Goal: Task Accomplishment & Management: Use online tool/utility

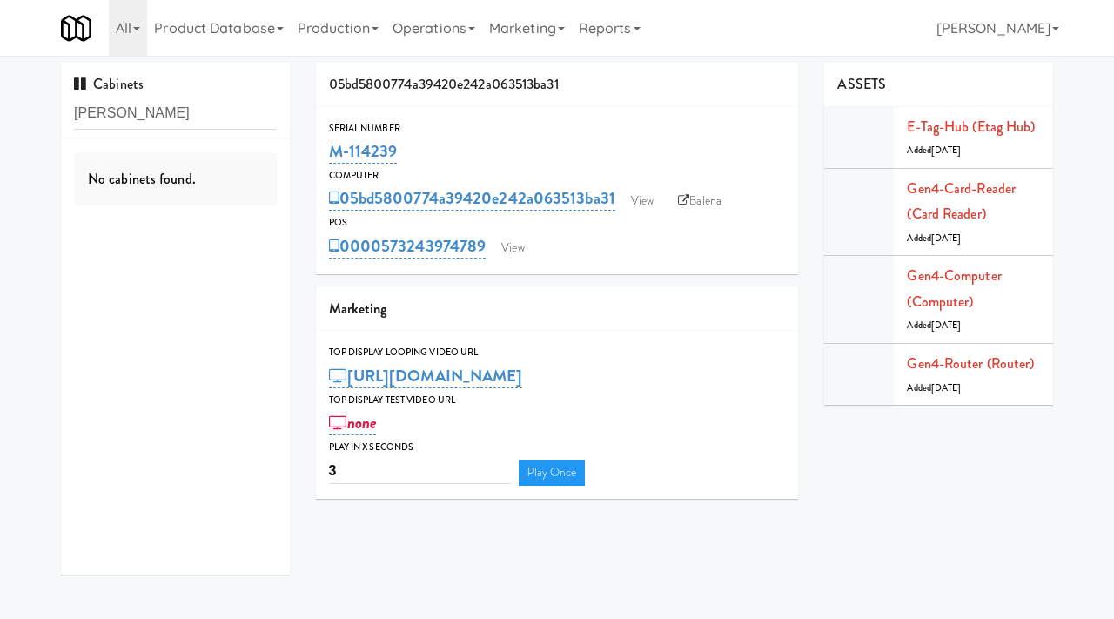
scroll to position [21, 0]
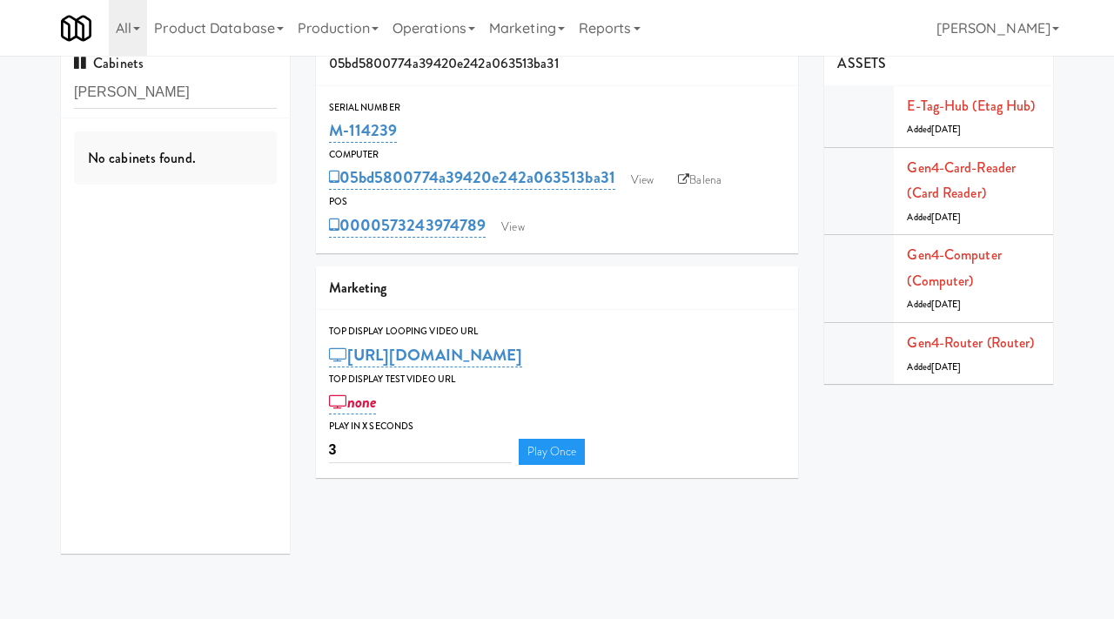
click at [137, 93] on input "samuel" at bounding box center [175, 93] width 203 height 32
type input "lenox"
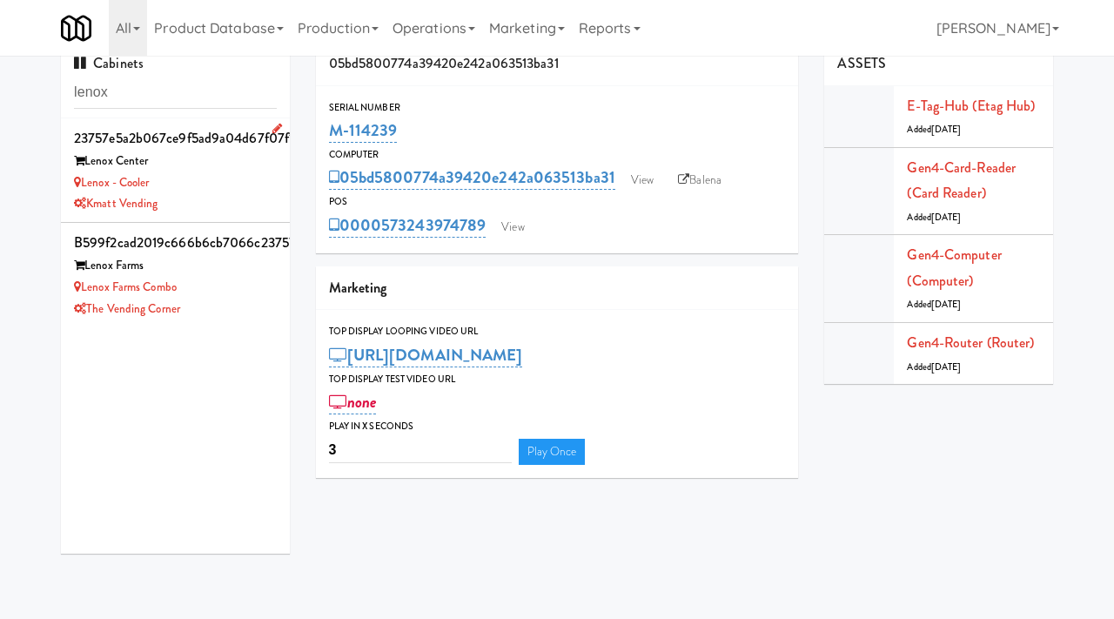
click at [203, 178] on div "Lenox - Cooler" at bounding box center [175, 183] width 203 height 22
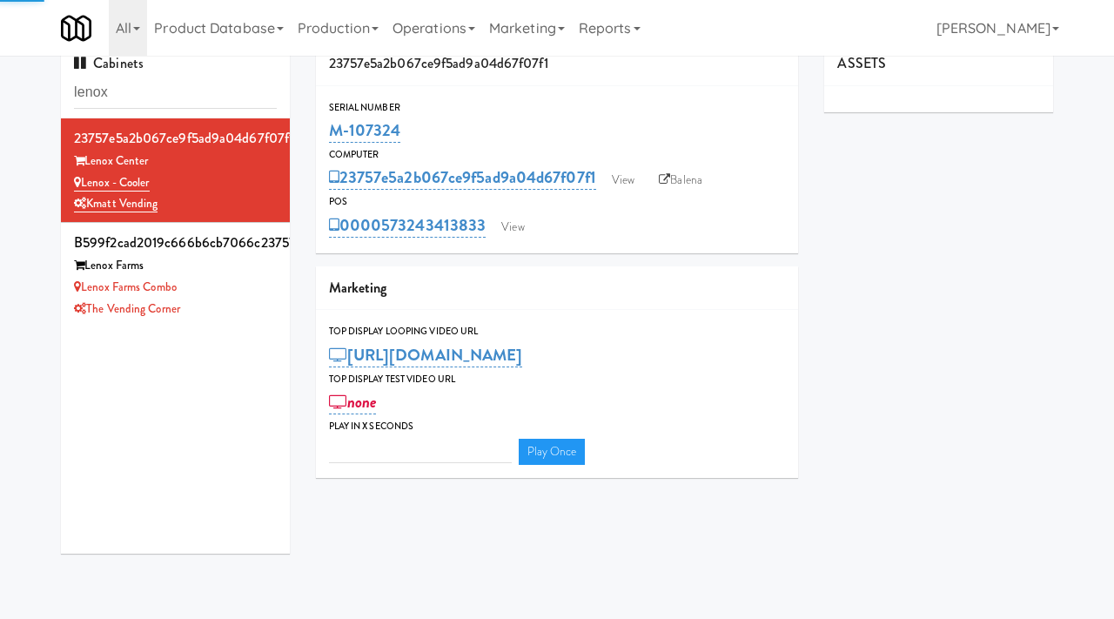
type input "3"
click at [626, 180] on link "View" at bounding box center [623, 180] width 40 height 26
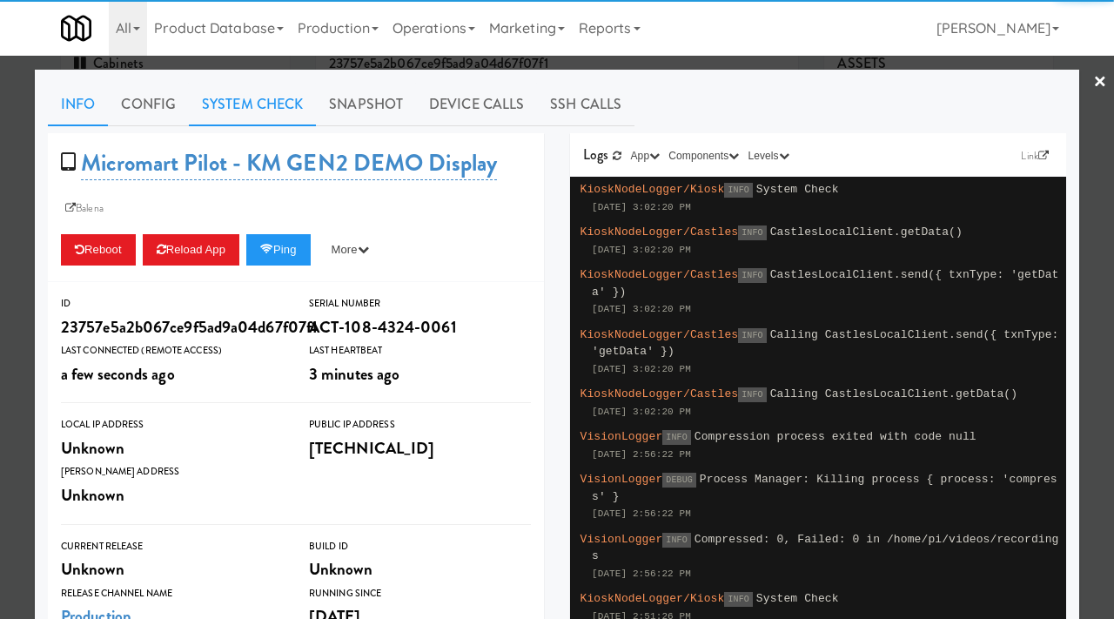
click at [260, 112] on link "System Check" at bounding box center [252, 105] width 127 height 44
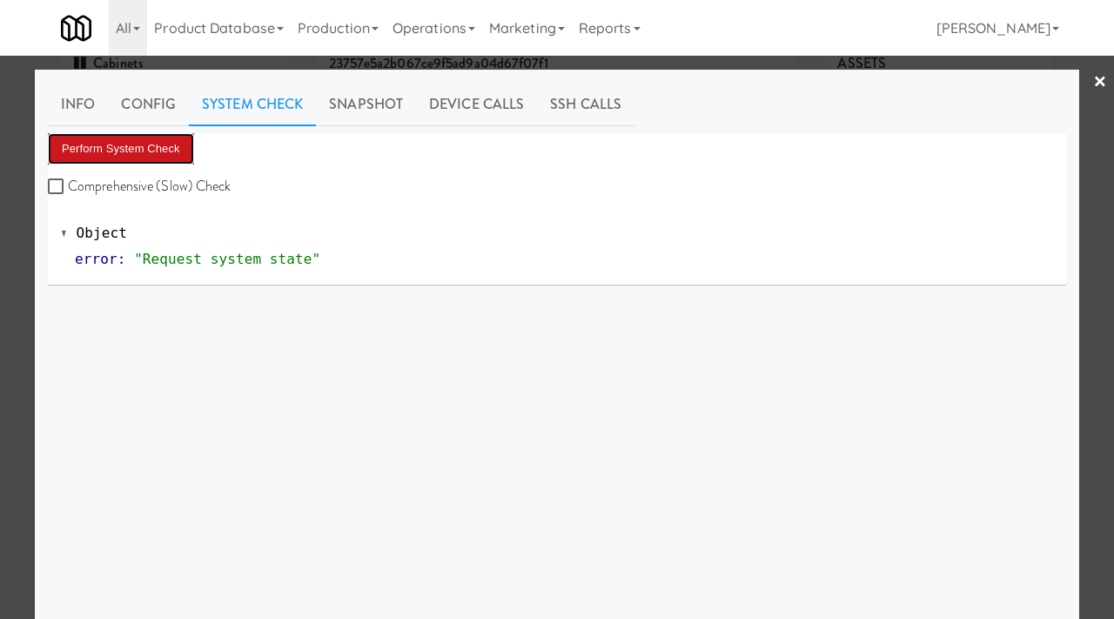
click at [126, 150] on button "Perform System Check" at bounding box center [121, 148] width 146 height 31
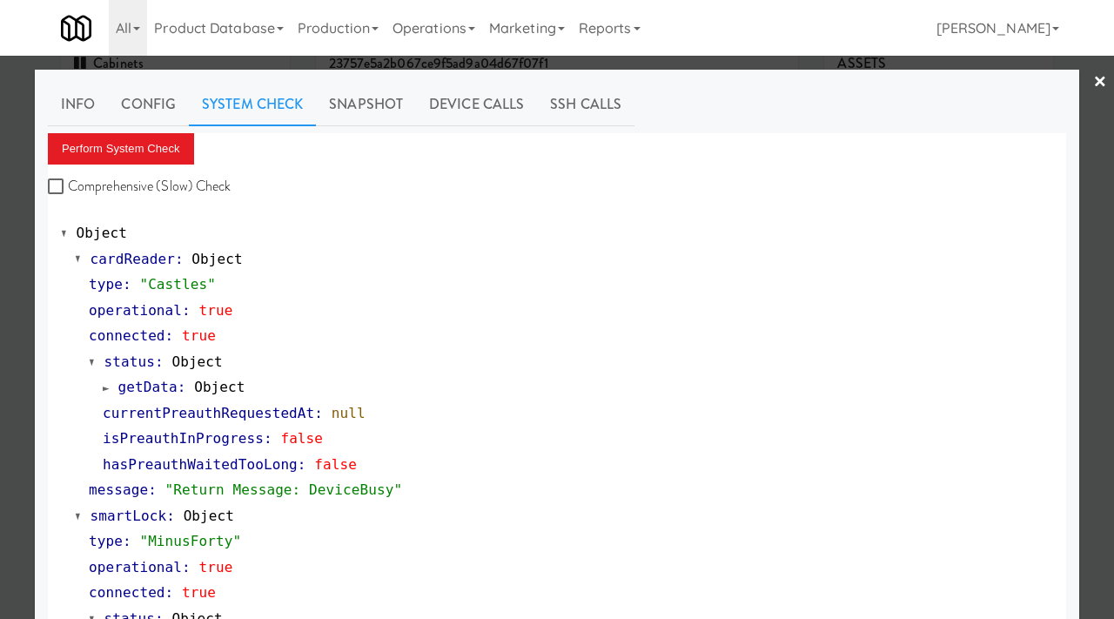
click at [11, 308] on div at bounding box center [557, 309] width 1114 height 619
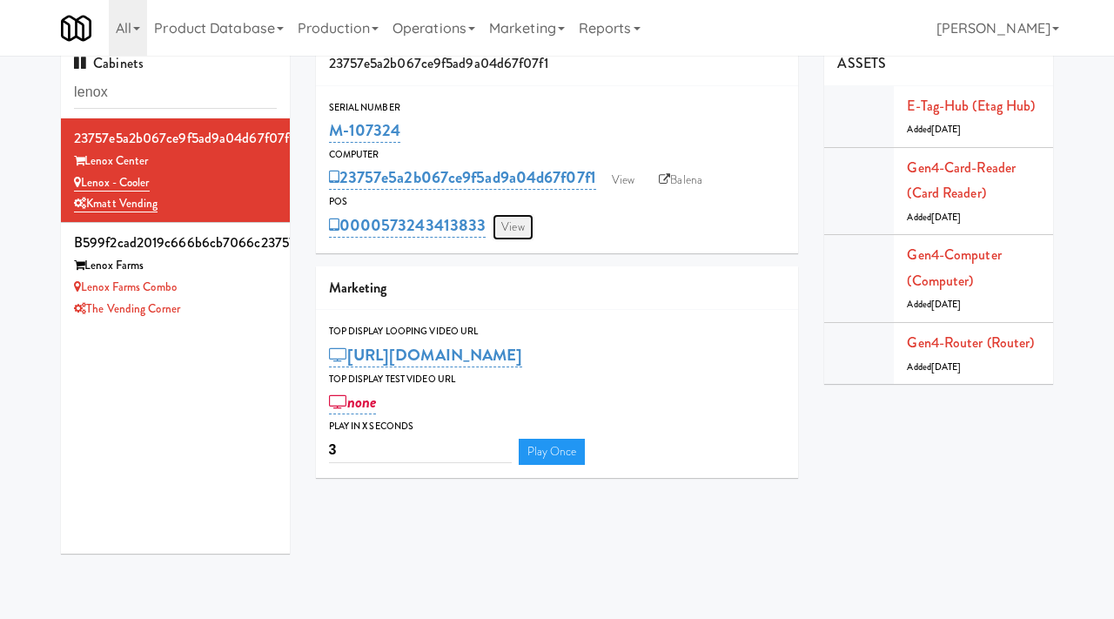
click at [520, 218] on link "View" at bounding box center [512, 227] width 40 height 26
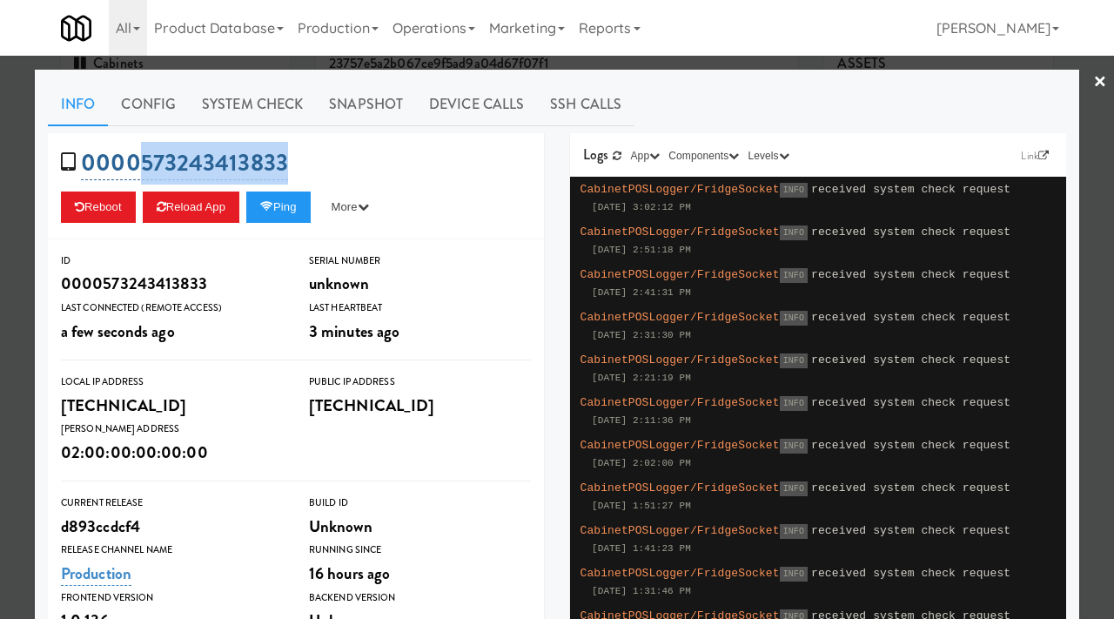
drag, startPoint x: 297, startPoint y: 159, endPoint x: 143, endPoint y: 155, distance: 154.1
click at [143, 155] on div "0000573243413833 Reboot Reload App Ping More Ping Server Restart Server Force R…" at bounding box center [296, 186] width 496 height 106
copy link "573243413833"
click at [298, 189] on div "0000573243413833 Reboot Reload App Ping More Ping Server Restart Server Force R…" at bounding box center [296, 186] width 496 height 106
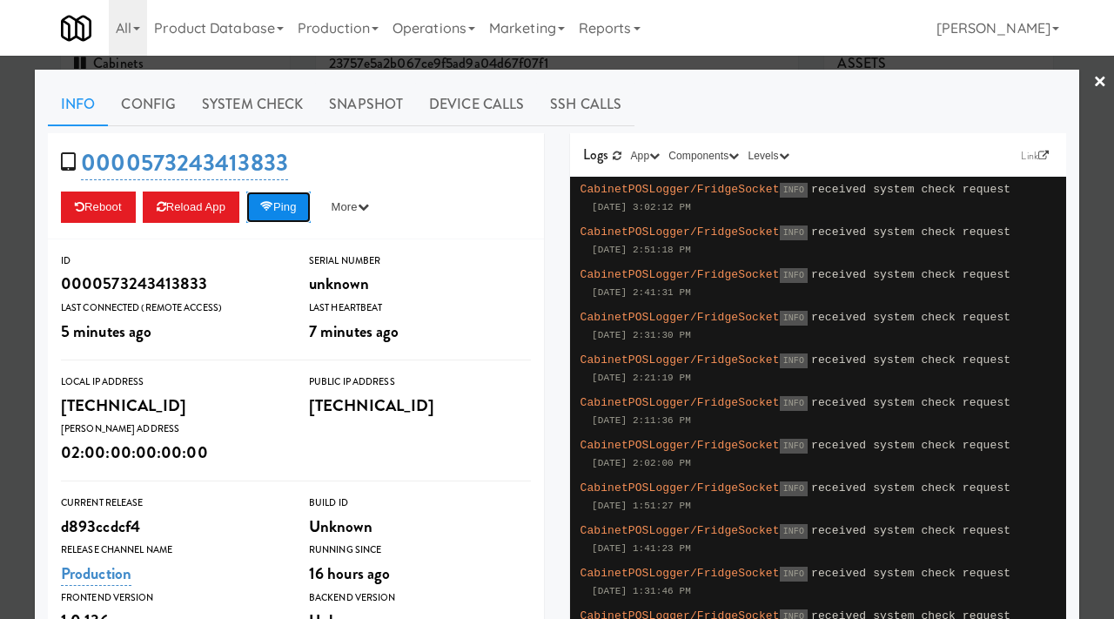
click at [296, 209] on button "Ping" at bounding box center [278, 206] width 64 height 31
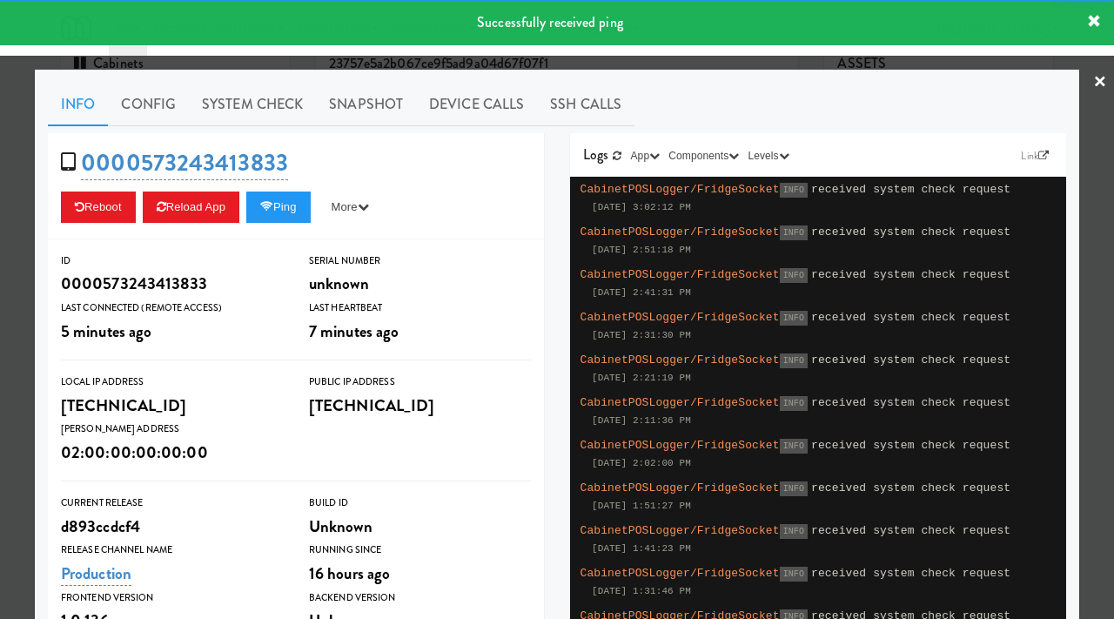
click at [0, 235] on div at bounding box center [557, 309] width 1114 height 619
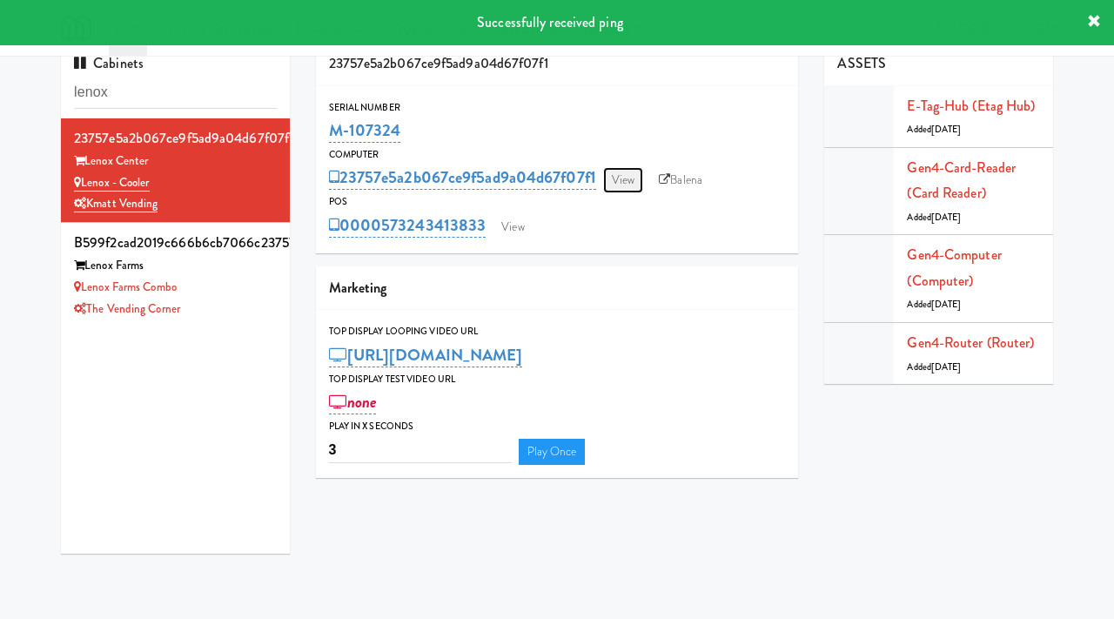
click at [624, 182] on link "View" at bounding box center [623, 180] width 40 height 26
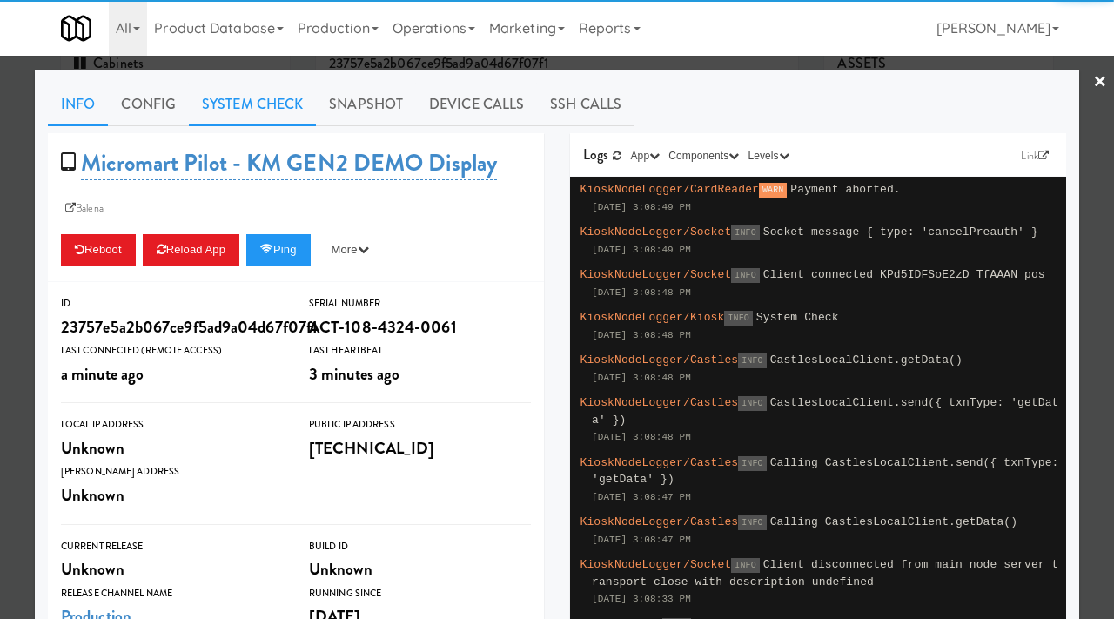
click at [246, 99] on link "System Check" at bounding box center [252, 105] width 127 height 44
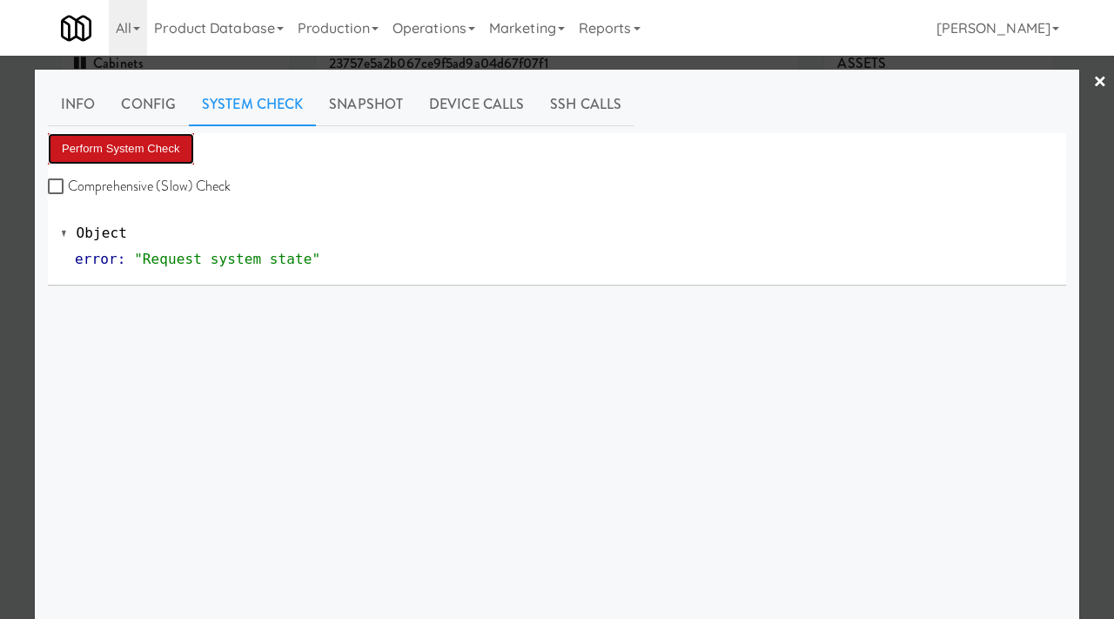
click at [158, 139] on button "Perform System Check" at bounding box center [121, 148] width 146 height 31
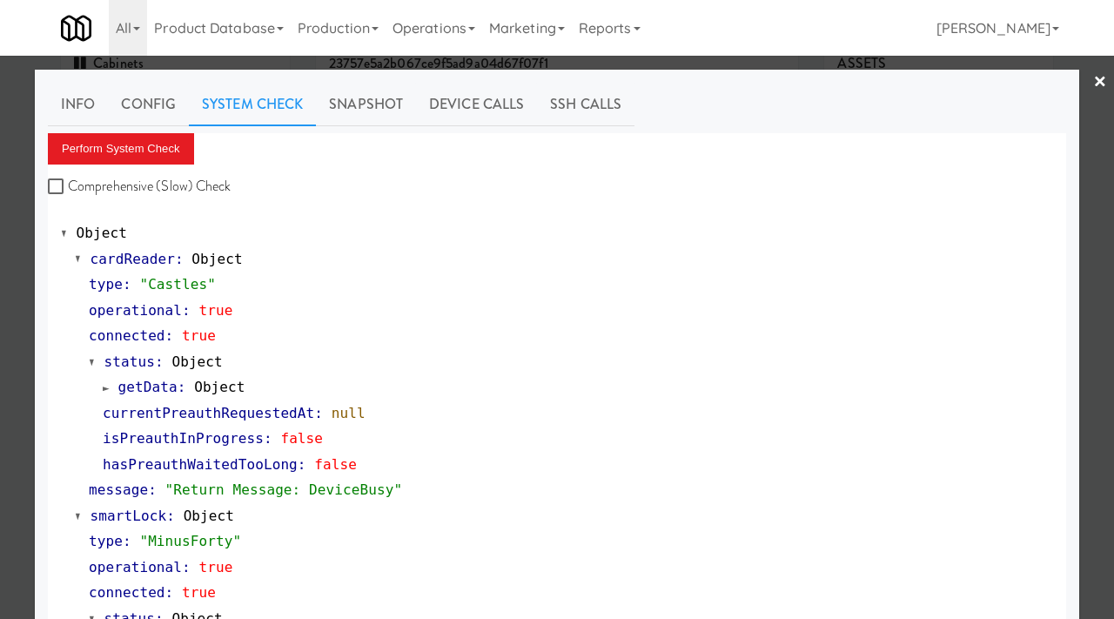
click at [0, 238] on div at bounding box center [557, 309] width 1114 height 619
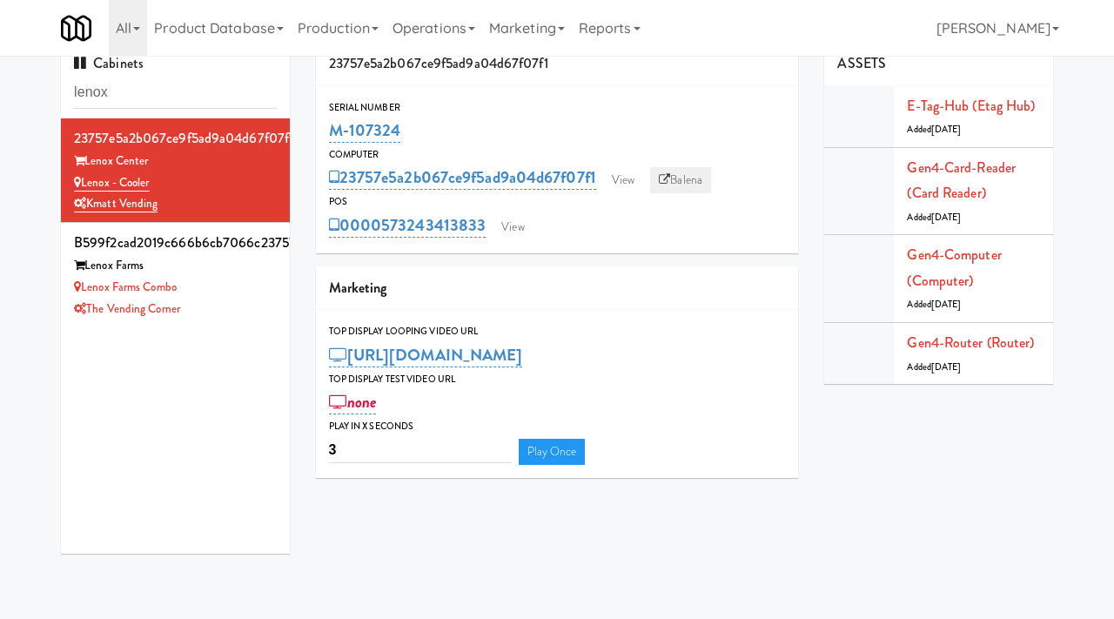
click at [693, 179] on link "Balena" at bounding box center [680, 180] width 61 height 26
click at [631, 189] on link "View" at bounding box center [623, 180] width 40 height 26
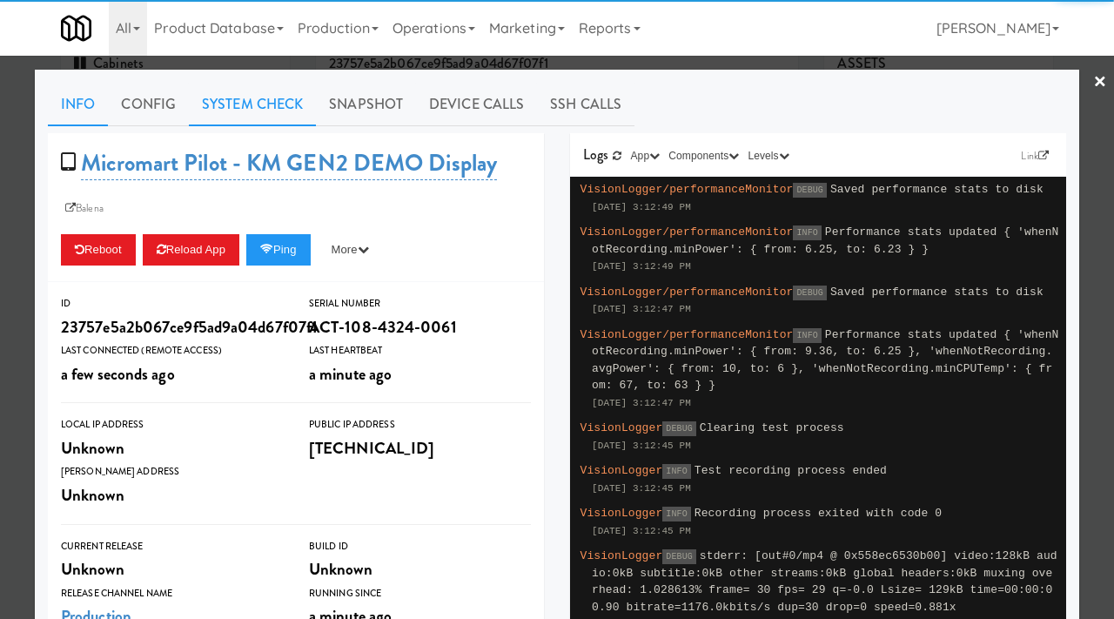
click at [260, 117] on link "System Check" at bounding box center [252, 105] width 127 height 44
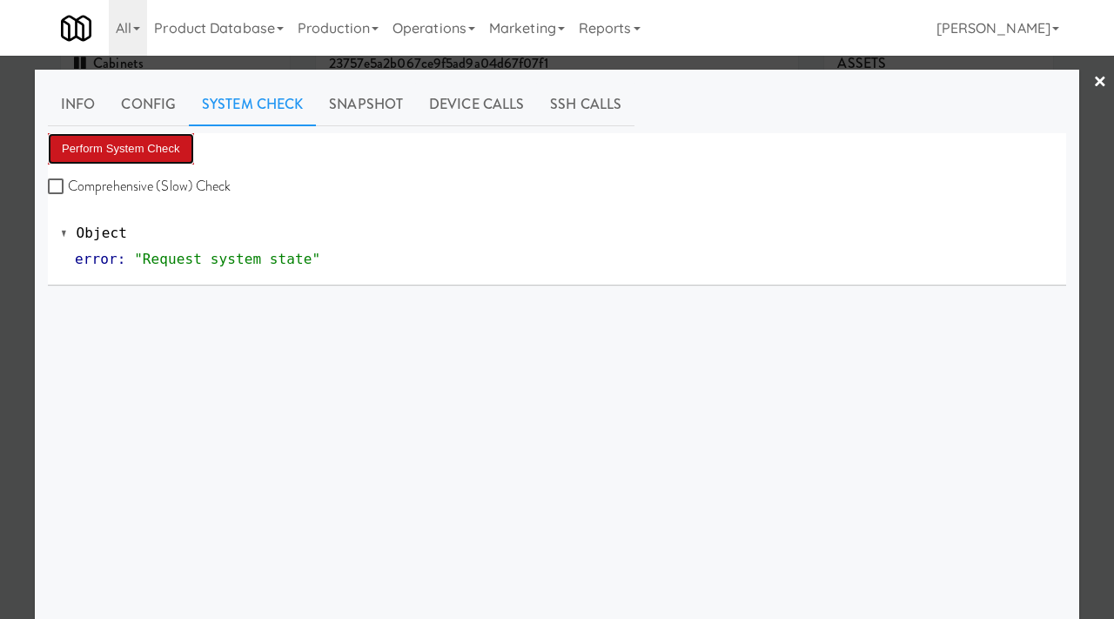
click at [134, 155] on button "Perform System Check" at bounding box center [121, 148] width 146 height 31
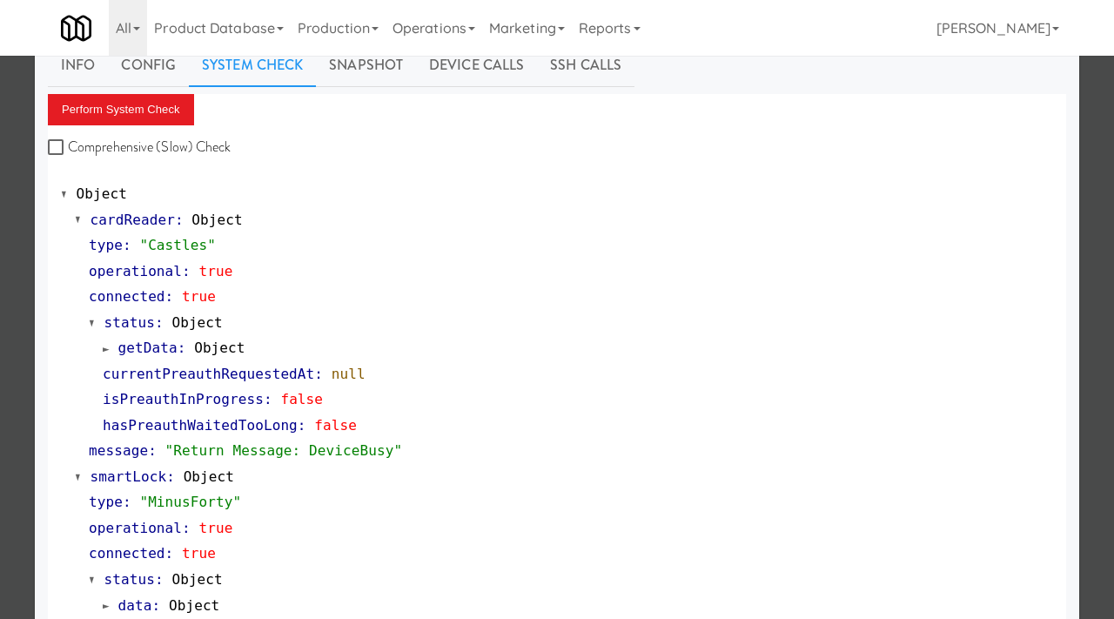
scroll to position [38, 0]
click at [162, 123] on button "Perform System Check" at bounding box center [121, 110] width 146 height 31
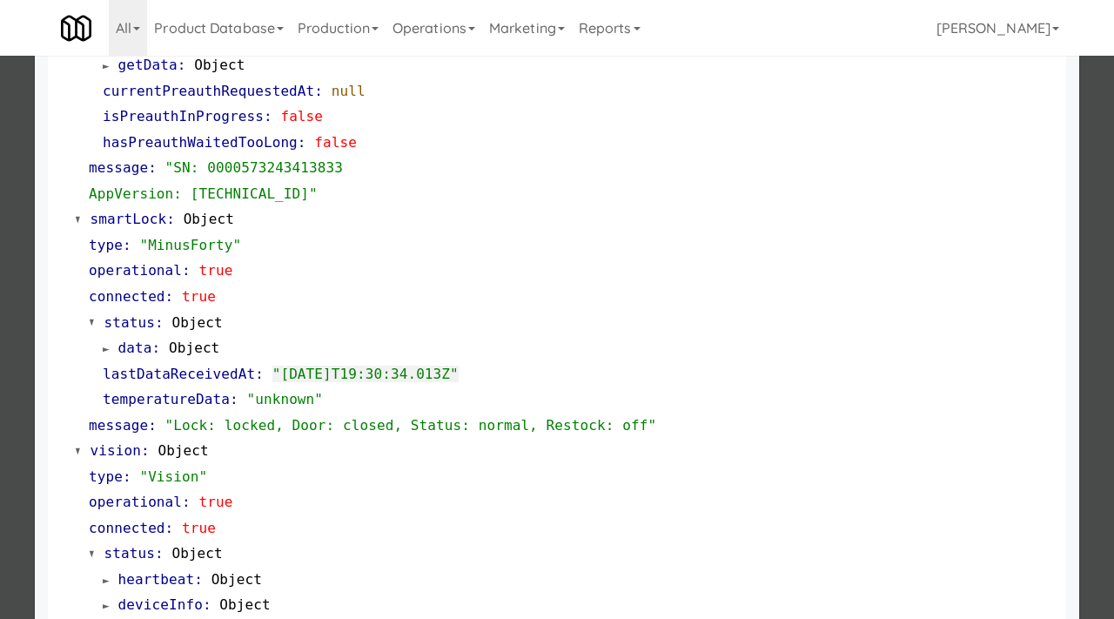
scroll to position [485, 0]
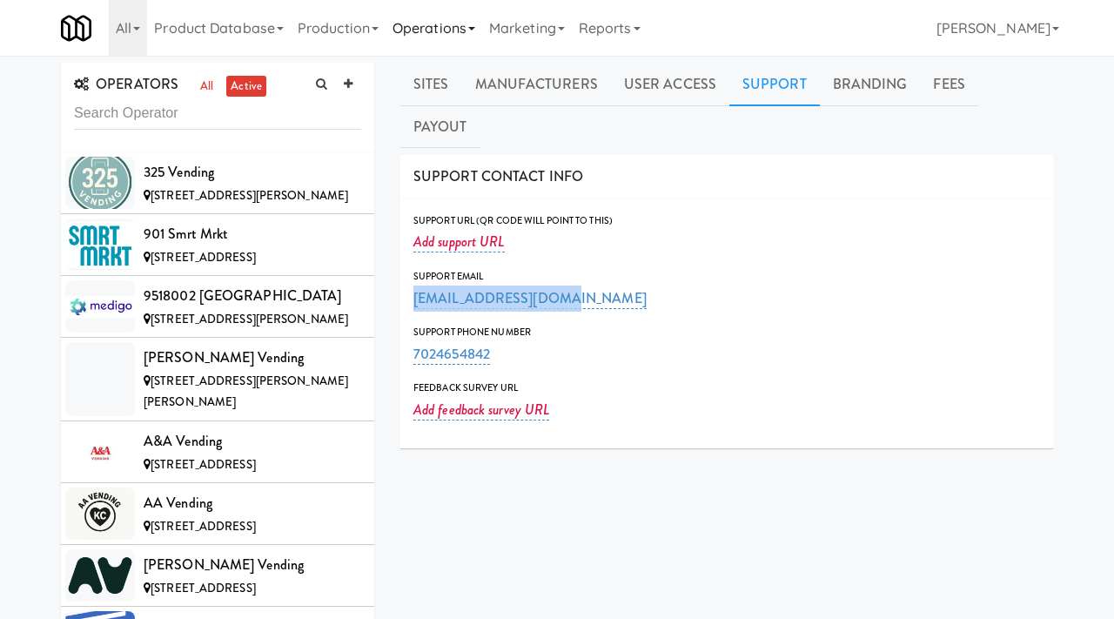
click at [427, 28] on link "Operations" at bounding box center [433, 28] width 97 height 56
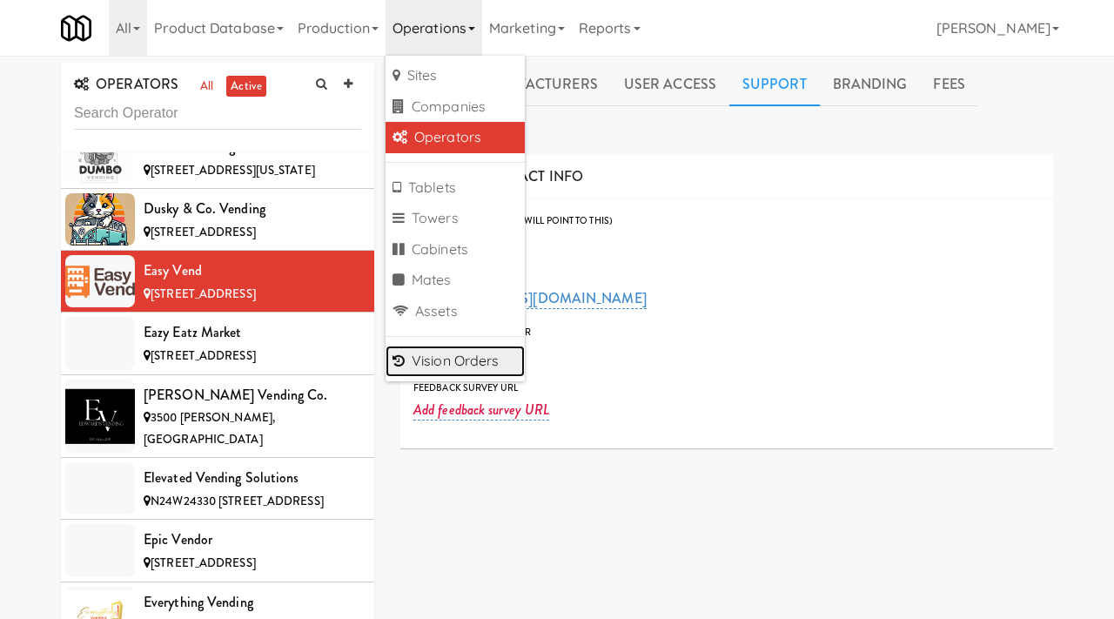
click at [434, 364] on link "Vision Orders" at bounding box center [454, 360] width 139 height 31
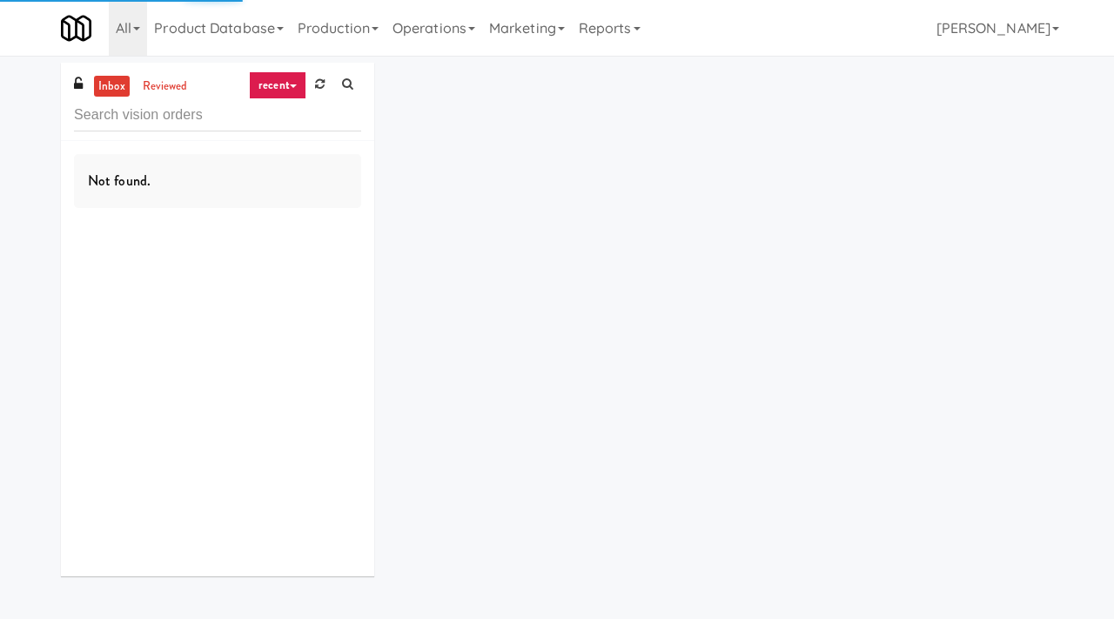
click at [127, 113] on input "text" at bounding box center [217, 115] width 287 height 32
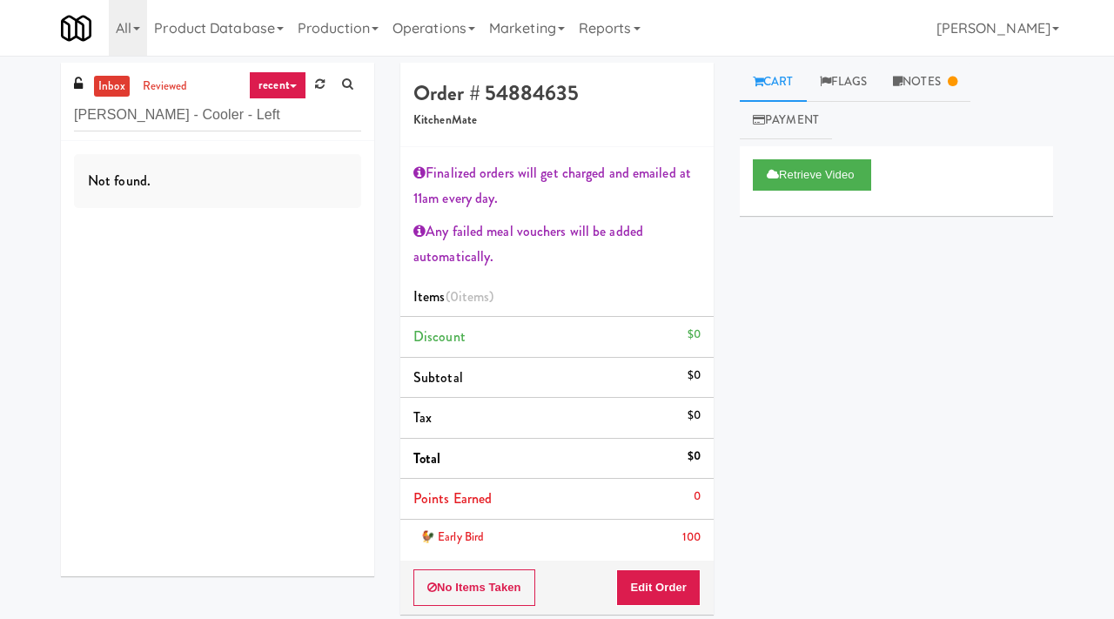
type input "Cameron - Cooler - Left"
click at [159, 85] on link "reviewed" at bounding box center [165, 87] width 54 height 22
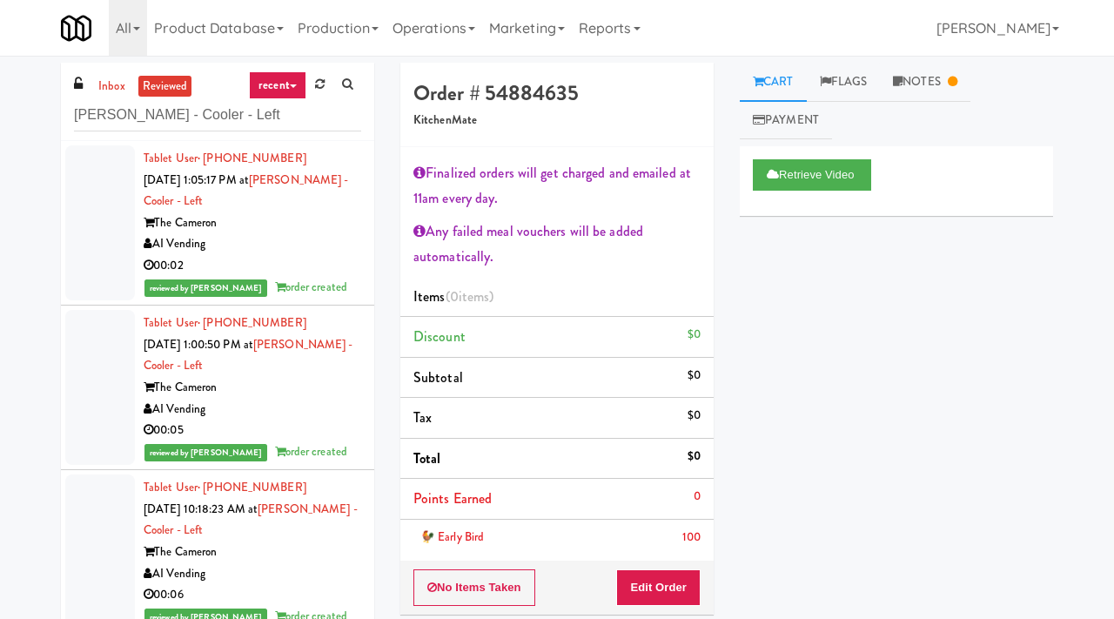
click at [294, 235] on div "AI Vending" at bounding box center [253, 244] width 218 height 22
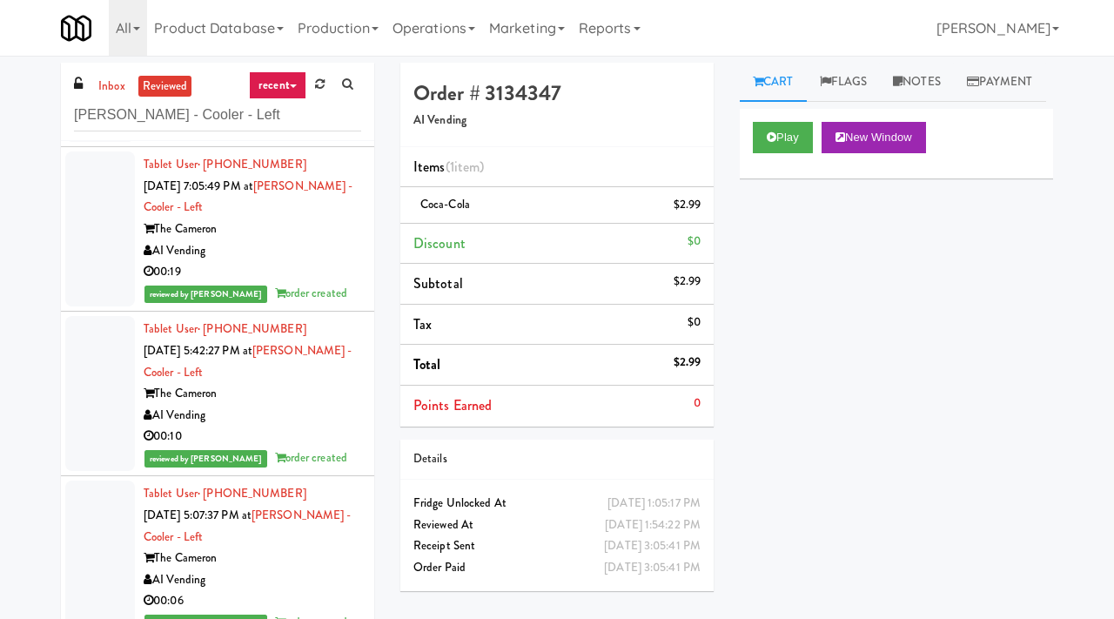
scroll to position [2301, 0]
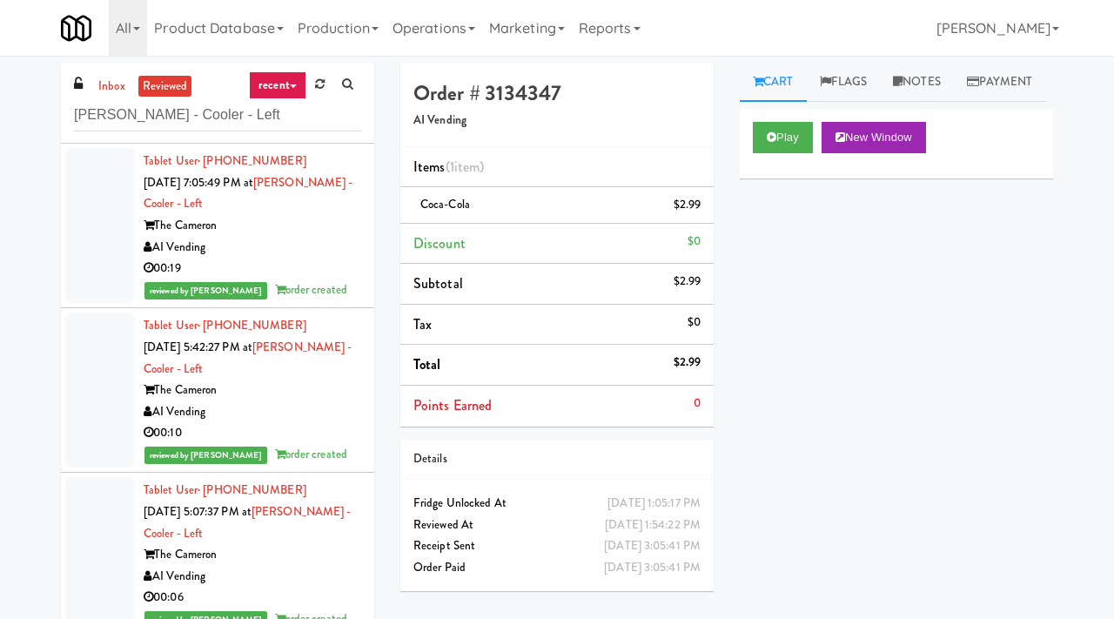
click at [306, 403] on div "AI Vending" at bounding box center [253, 412] width 218 height 22
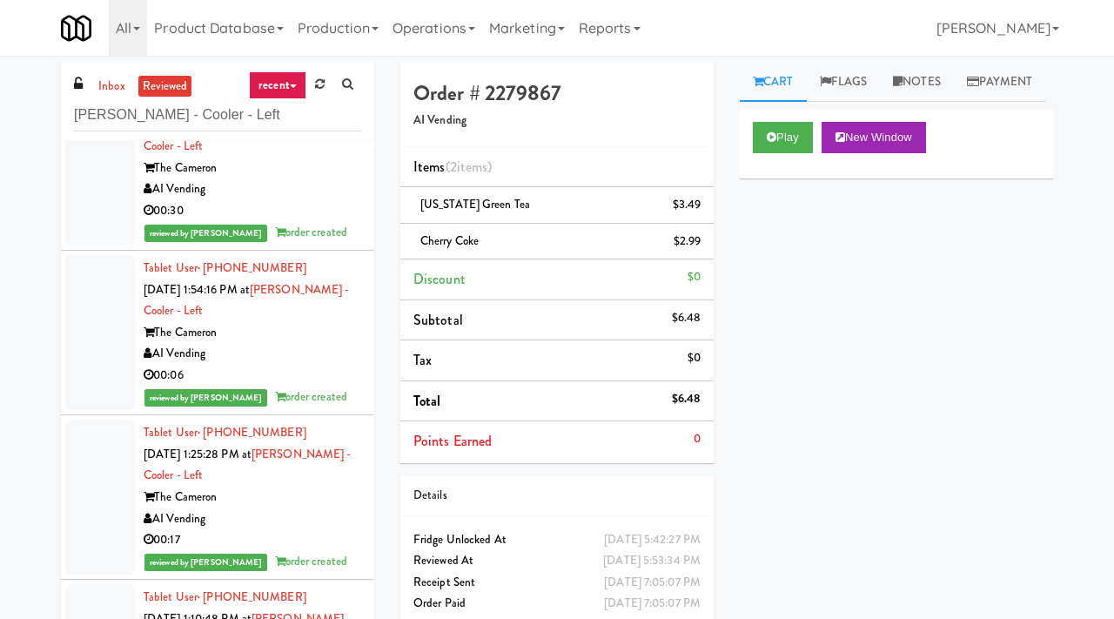
scroll to position [3412, 0]
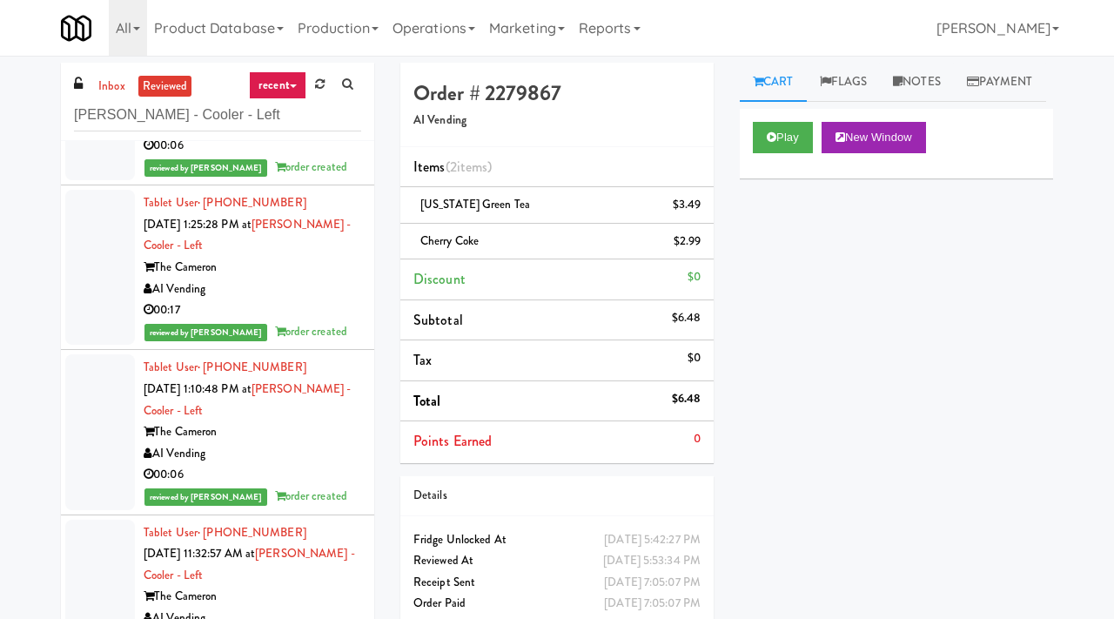
click at [289, 455] on div "AI Vending" at bounding box center [253, 454] width 218 height 22
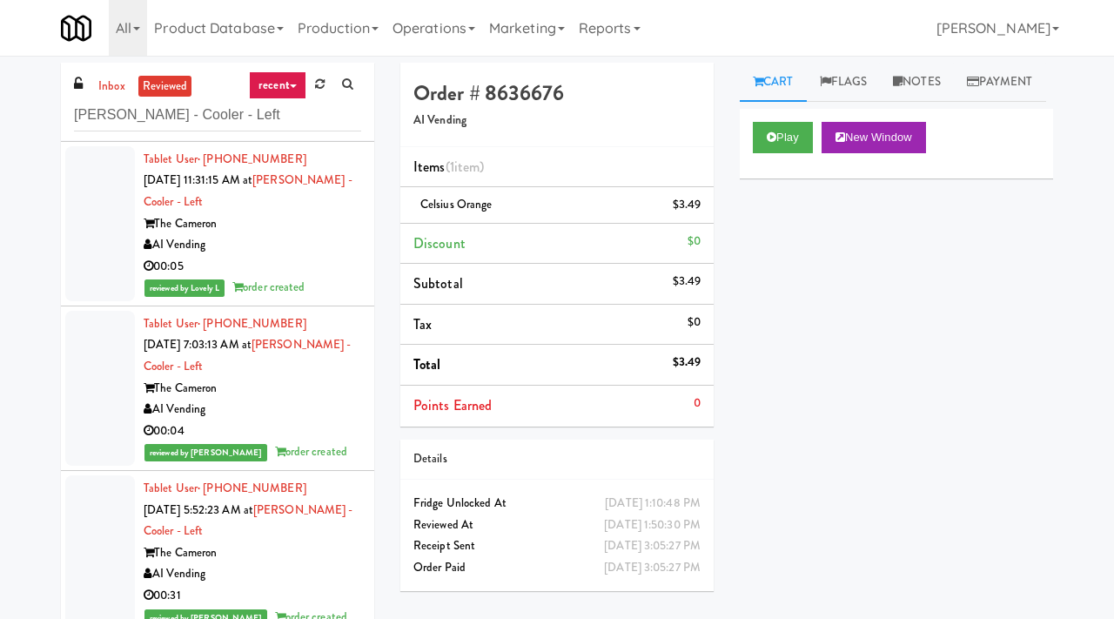
scroll to position [4056, 0]
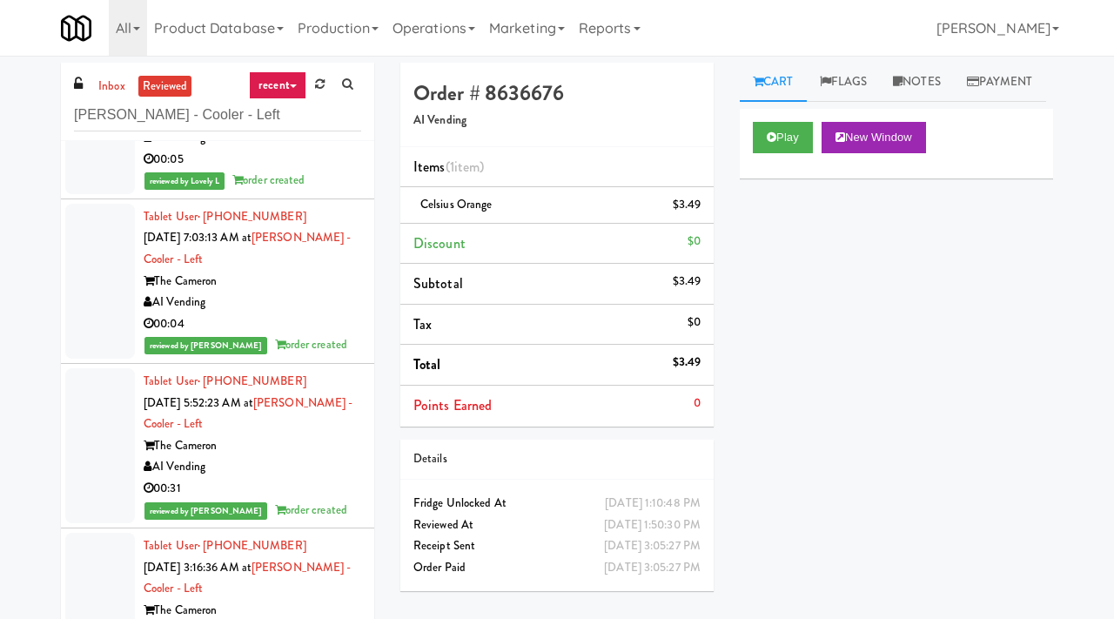
click at [300, 431] on div "Tablet User · (303) 591-8541 Oct 12, 2025 5:52:23 AM at Cameron - Cooler - Left…" at bounding box center [253, 446] width 218 height 150
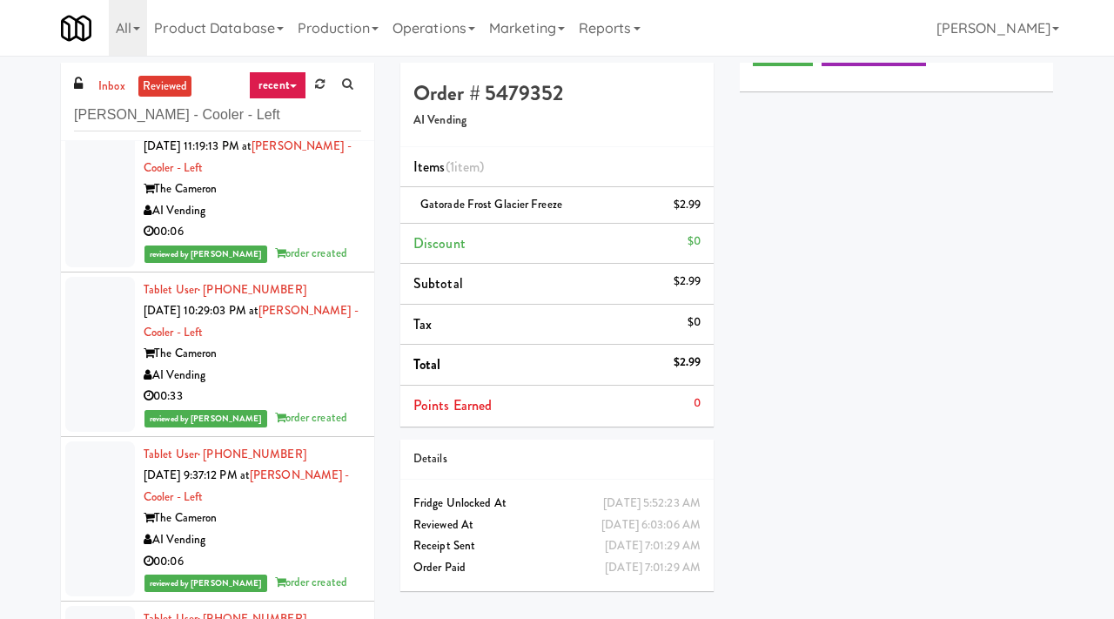
scroll to position [4804, 0]
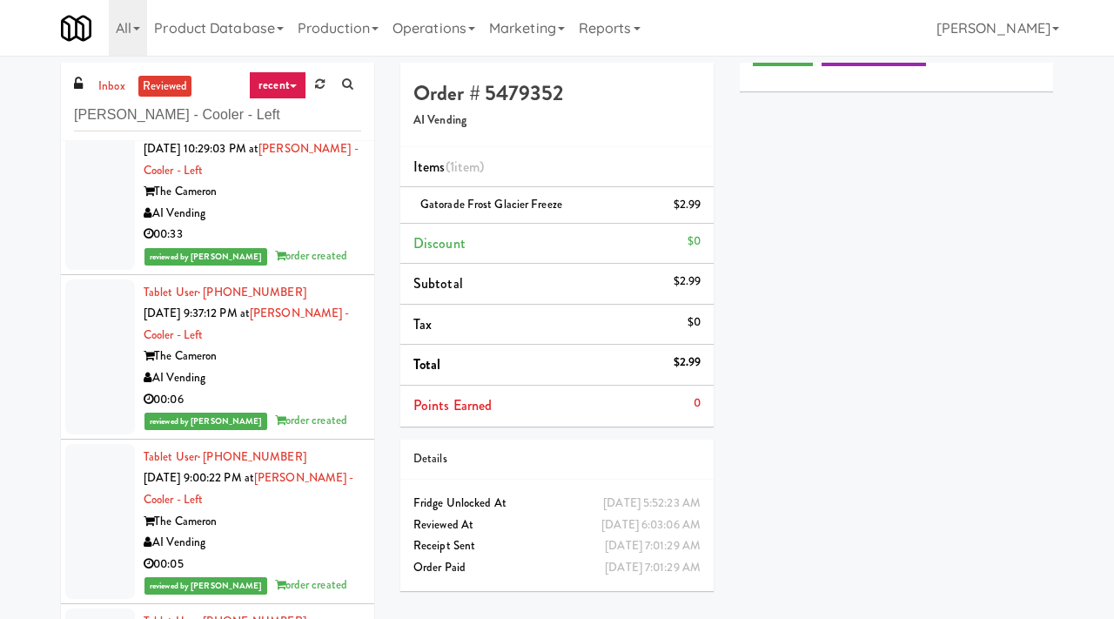
click at [306, 513] on div "Tablet User · (715) 222-4850 Oct 11, 2025 9:00:22 PM at Cameron - Cooler - Left…" at bounding box center [253, 521] width 218 height 150
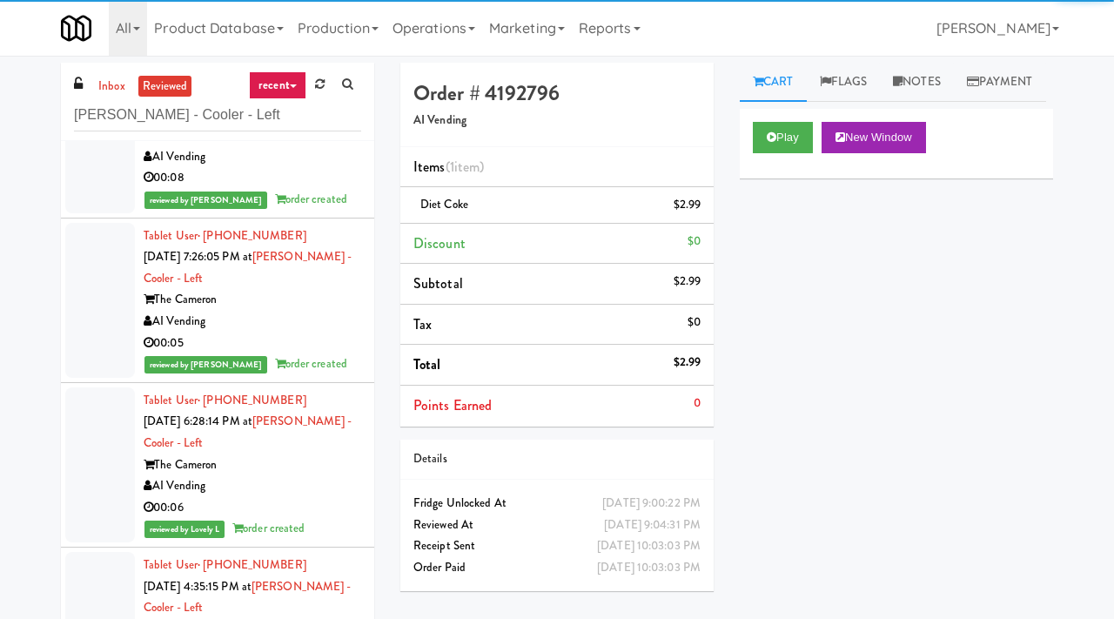
scroll to position [5849, 0]
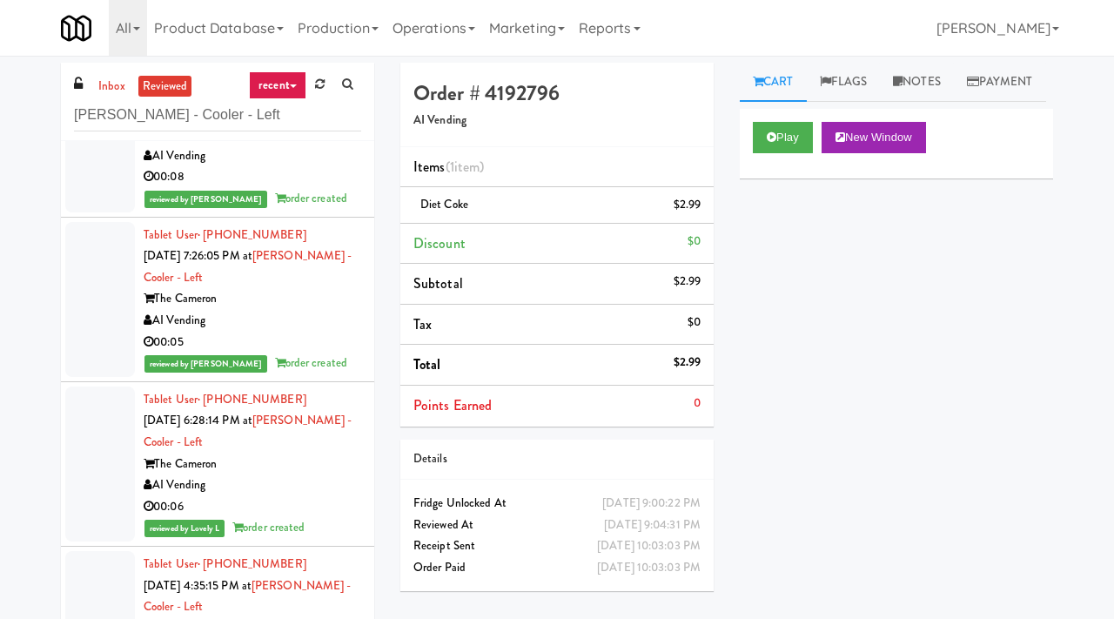
click at [320, 485] on div "AI Vending" at bounding box center [253, 485] width 218 height 22
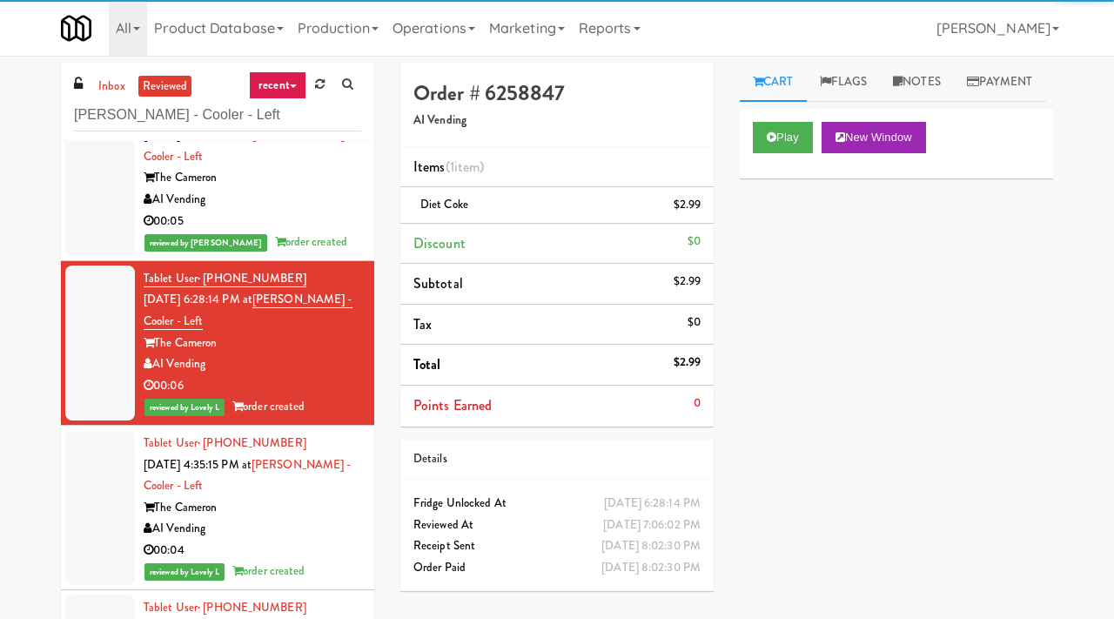
scroll to position [5975, 0]
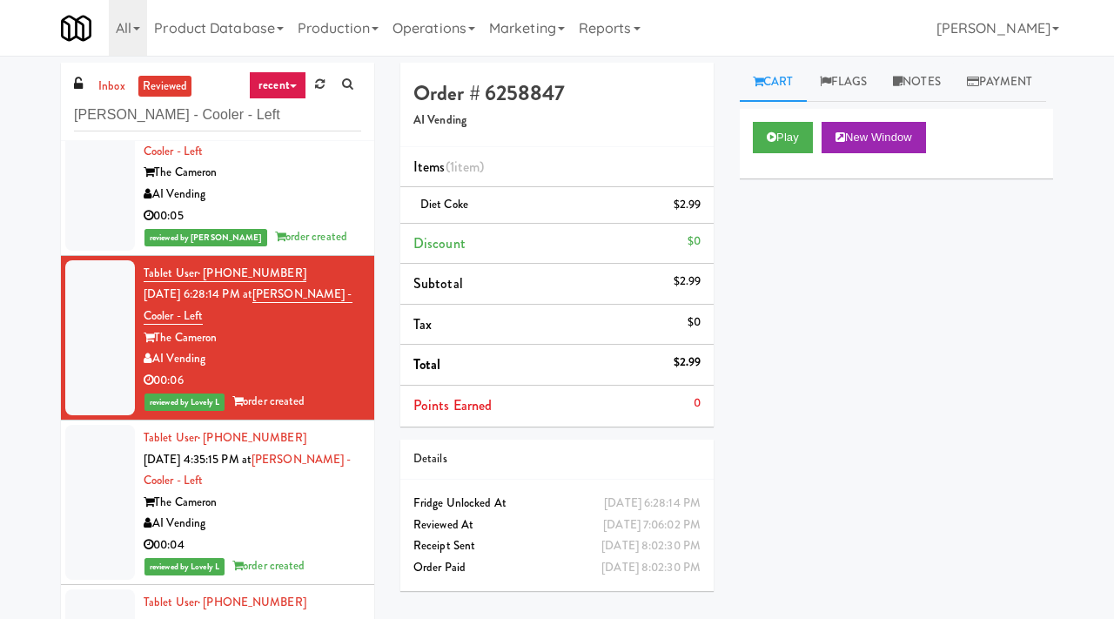
click at [296, 497] on div "The Cameron" at bounding box center [253, 503] width 218 height 22
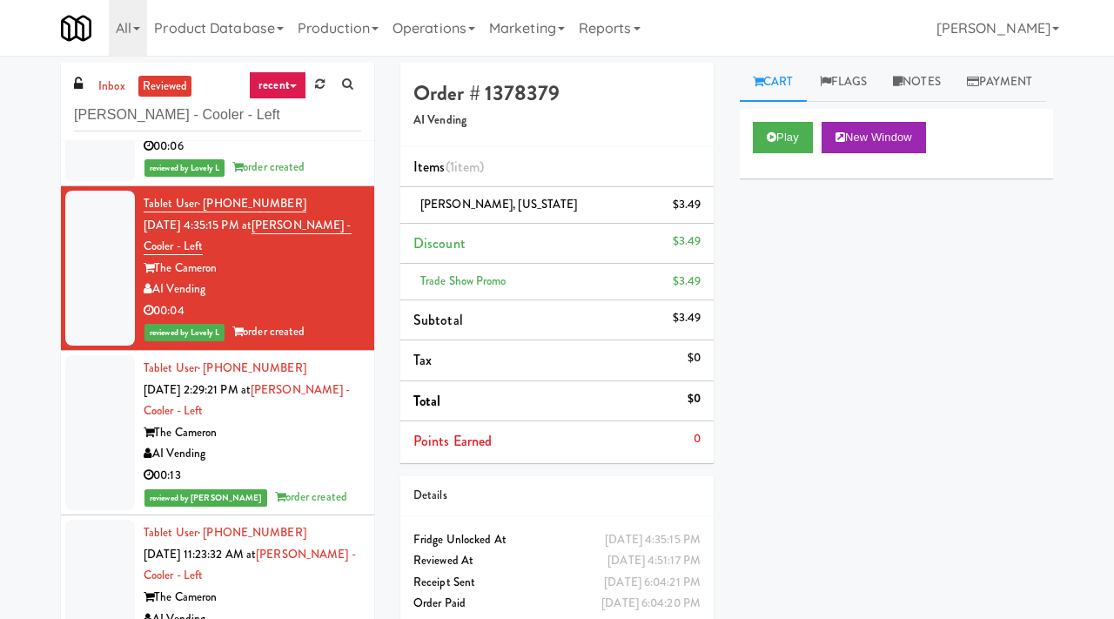
scroll to position [6231, 0]
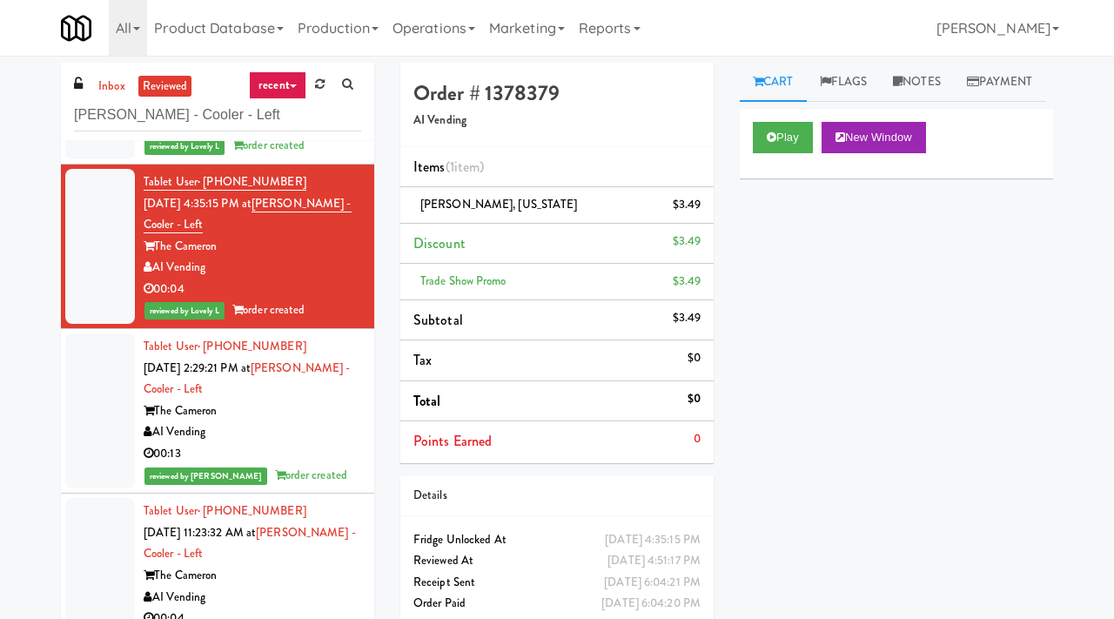
click at [320, 441] on div "AI Vending" at bounding box center [253, 432] width 218 height 22
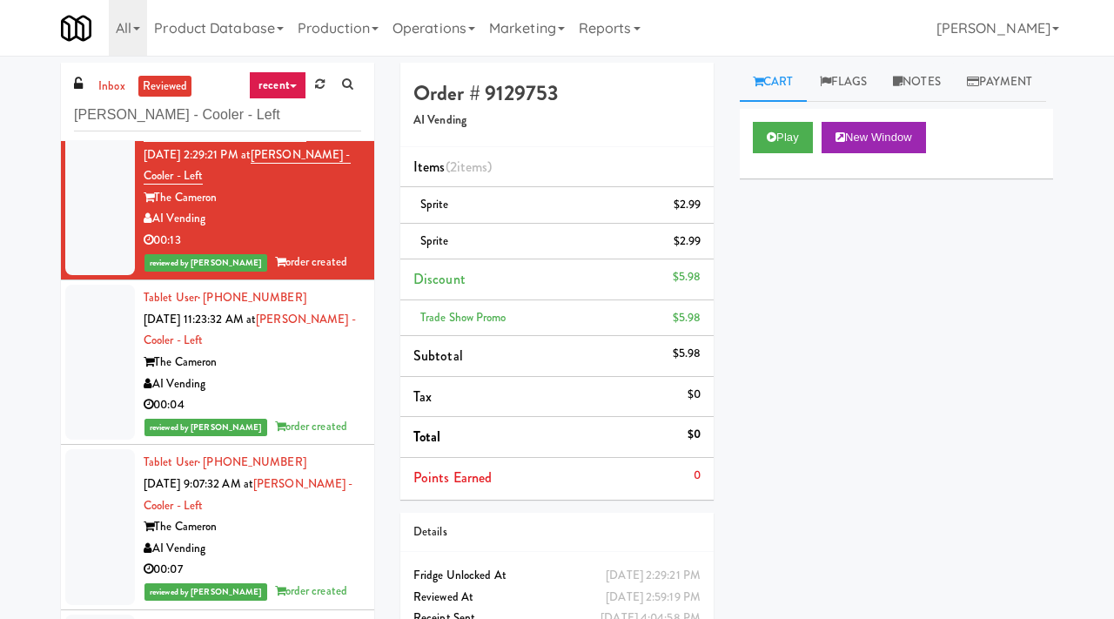
scroll to position [6454, 0]
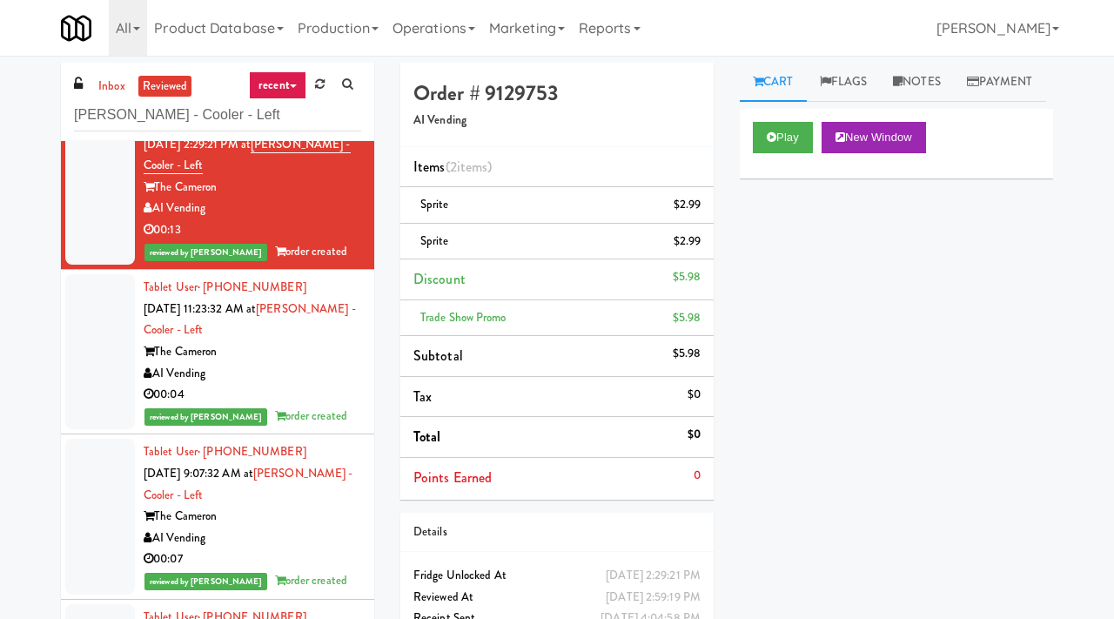
click at [346, 382] on div "AI Vending" at bounding box center [253, 374] width 218 height 22
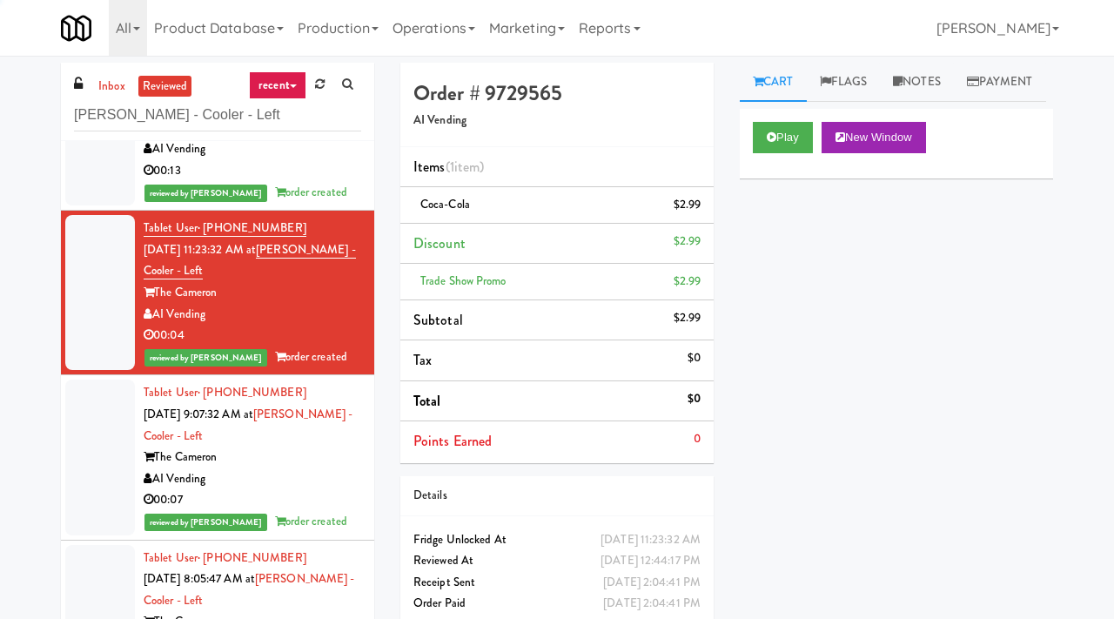
scroll to position [6514, 0]
click at [321, 461] on div "The Cameron" at bounding box center [253, 456] width 218 height 22
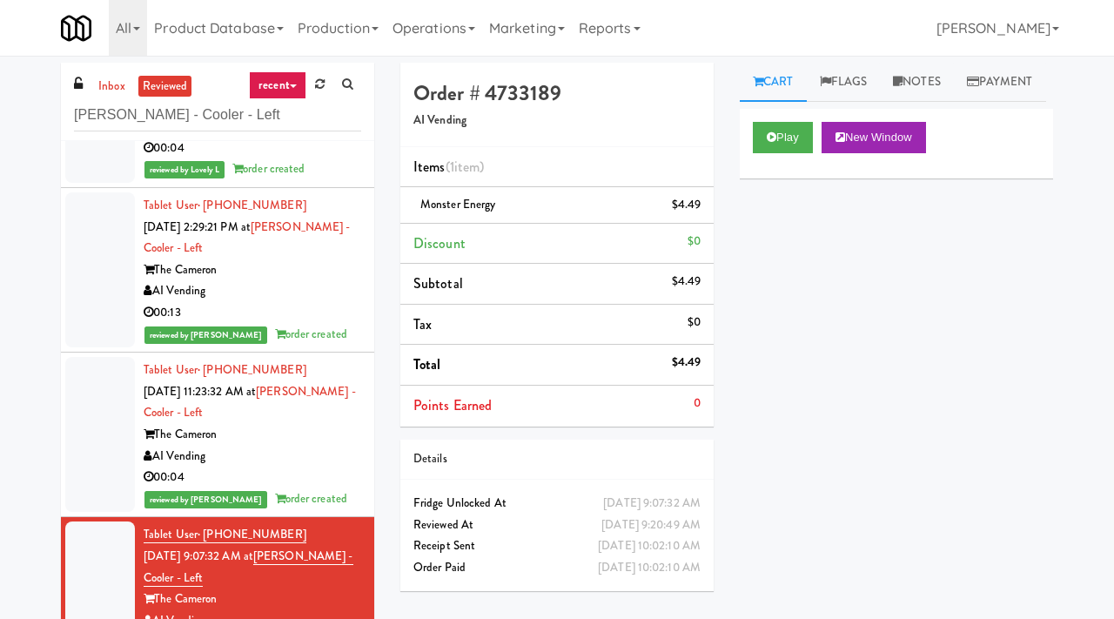
scroll to position [6360, 0]
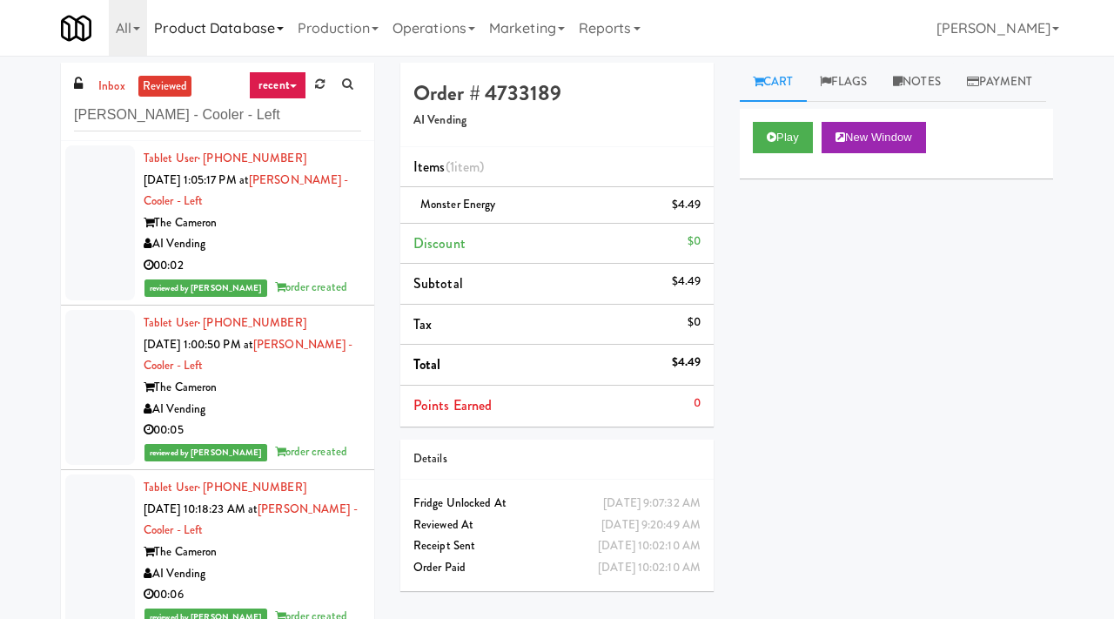
scroll to position [6360, 0]
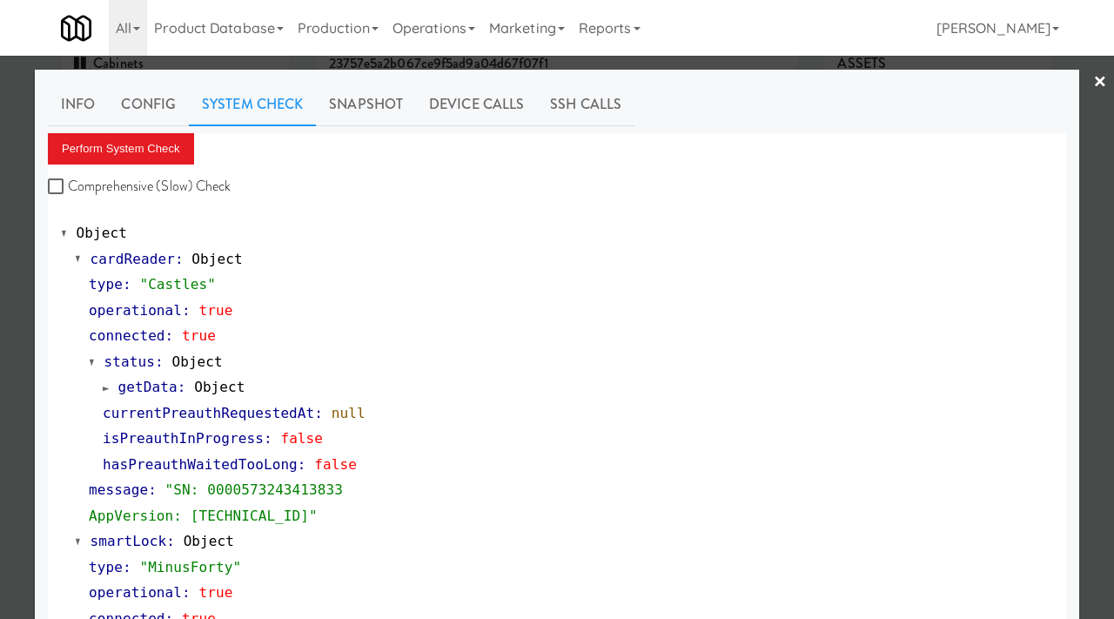
scroll to position [485, 0]
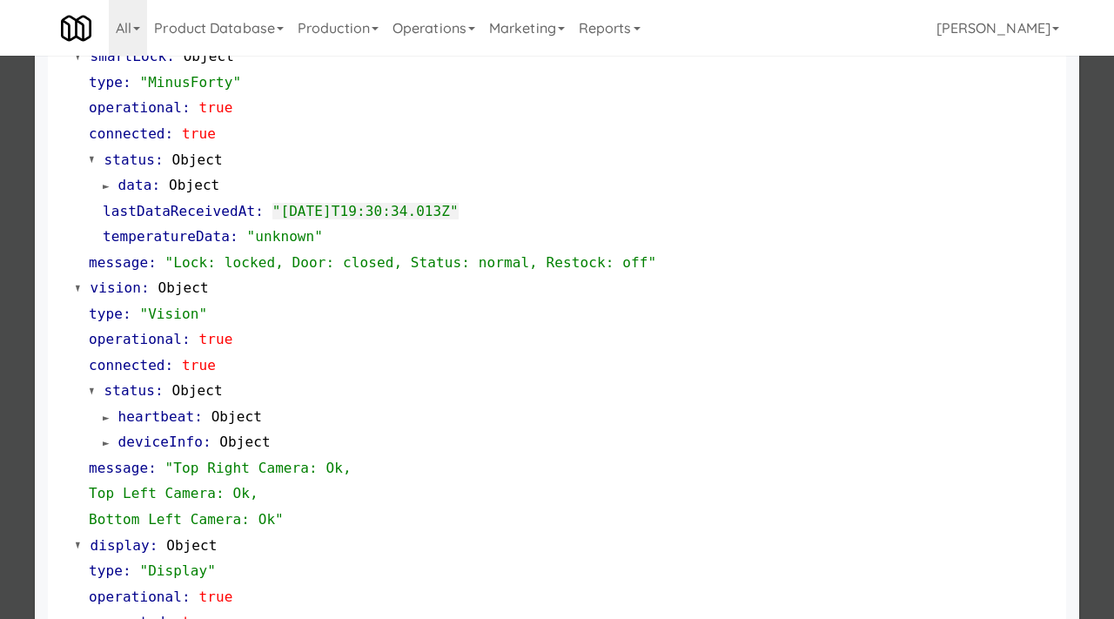
click at [0, 193] on div at bounding box center [557, 309] width 1114 height 619
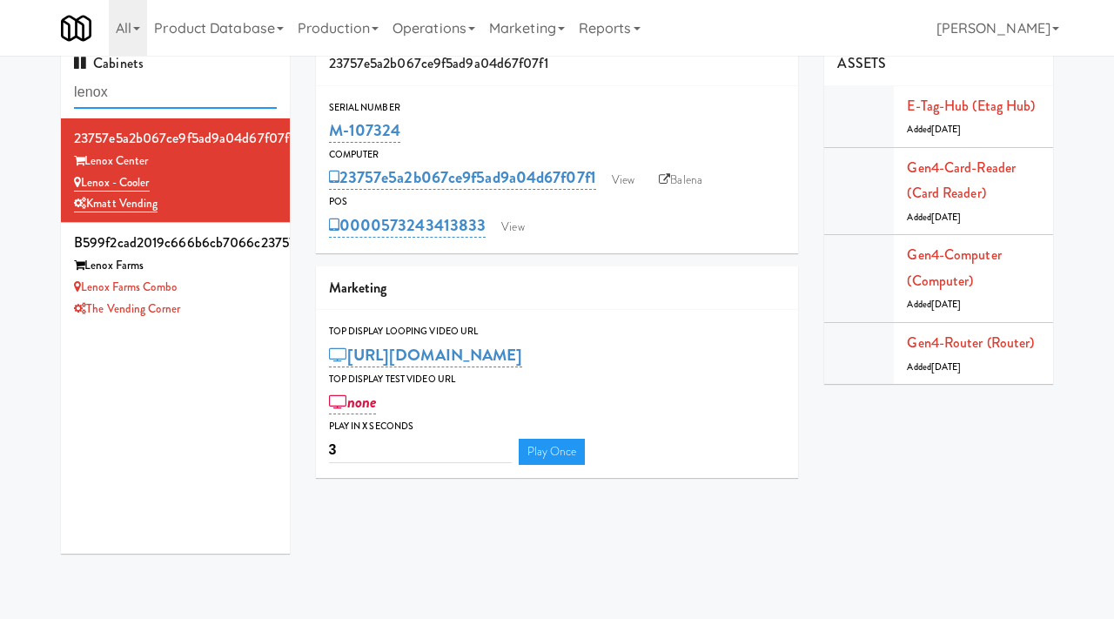
drag, startPoint x: 166, startPoint y: 78, endPoint x: 143, endPoint y: 100, distance: 32.0
click at [142, 100] on input "lenox" at bounding box center [175, 93] width 203 height 32
type input "novo"
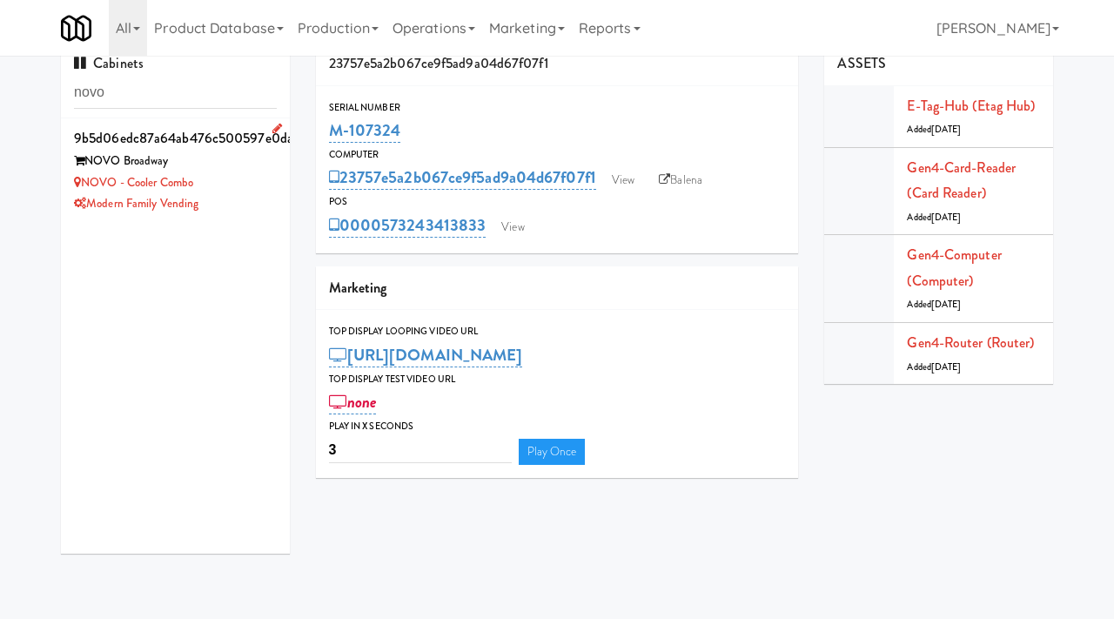
click at [239, 151] on div "NOVO Broadway" at bounding box center [175, 162] width 203 height 22
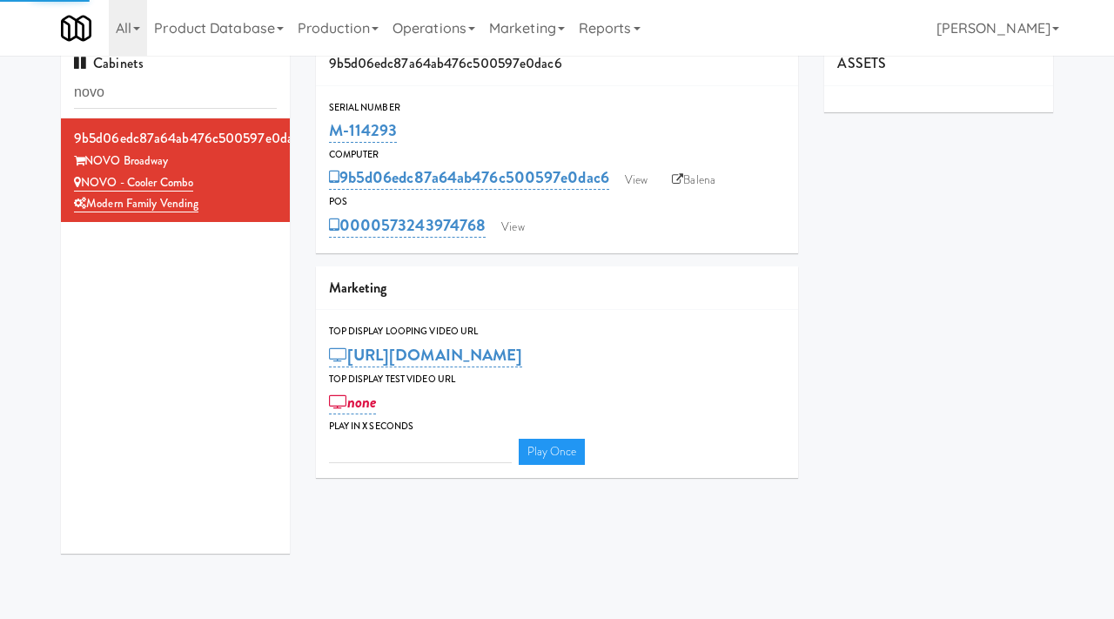
type input "3"
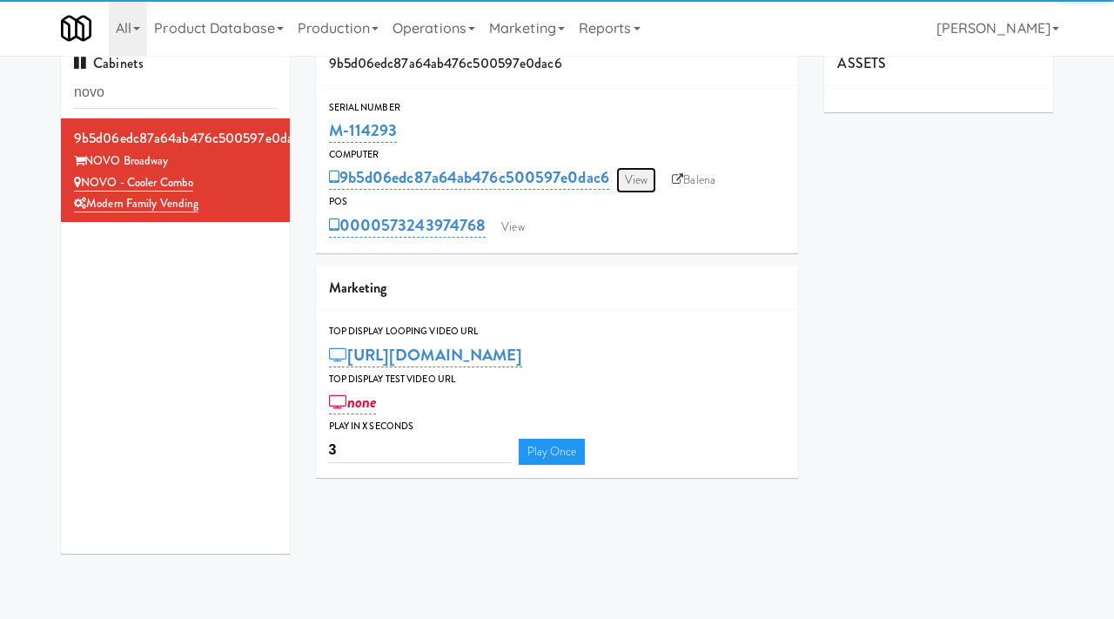
click at [650, 192] on link "View" at bounding box center [636, 180] width 40 height 26
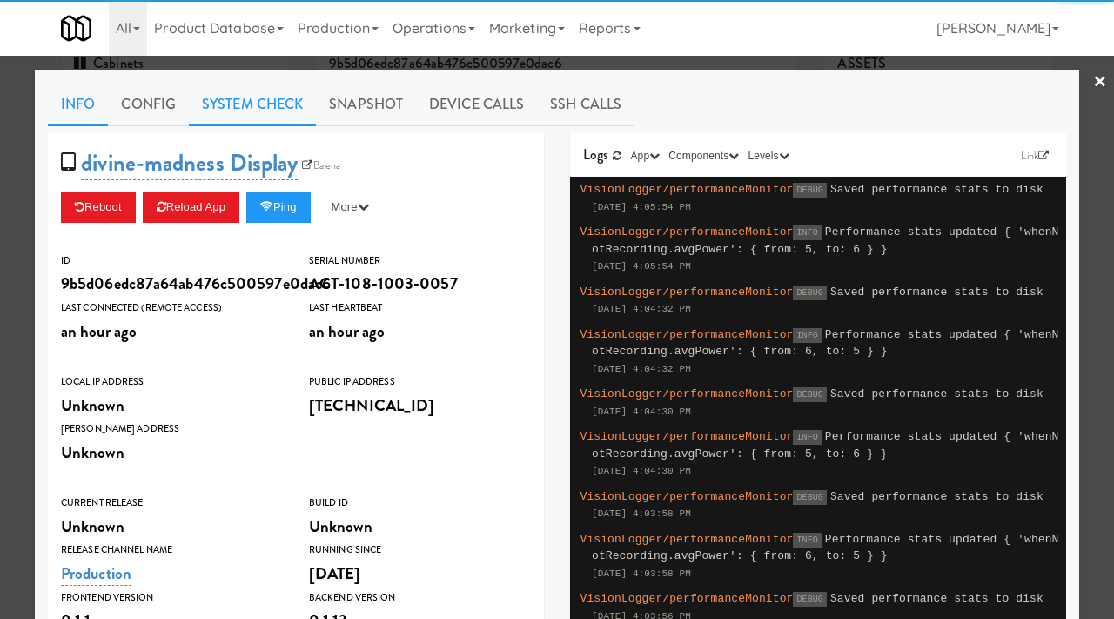
click at [219, 91] on link "System Check" at bounding box center [252, 105] width 127 height 44
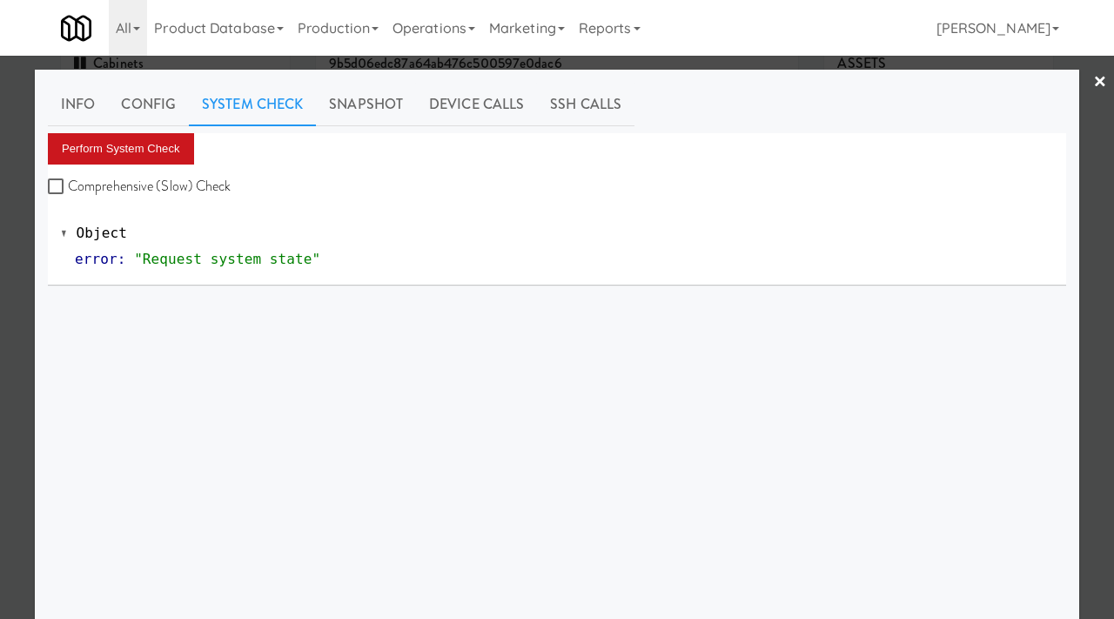
click at [144, 151] on button "Perform System Check" at bounding box center [121, 148] width 146 height 31
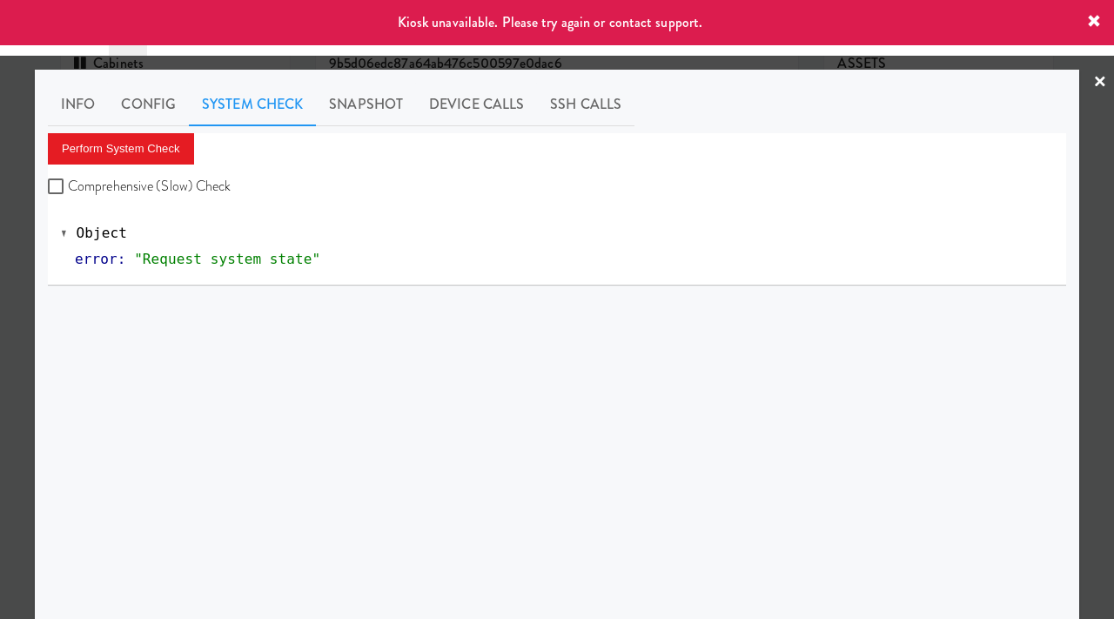
click at [0, 202] on div at bounding box center [557, 309] width 1114 height 619
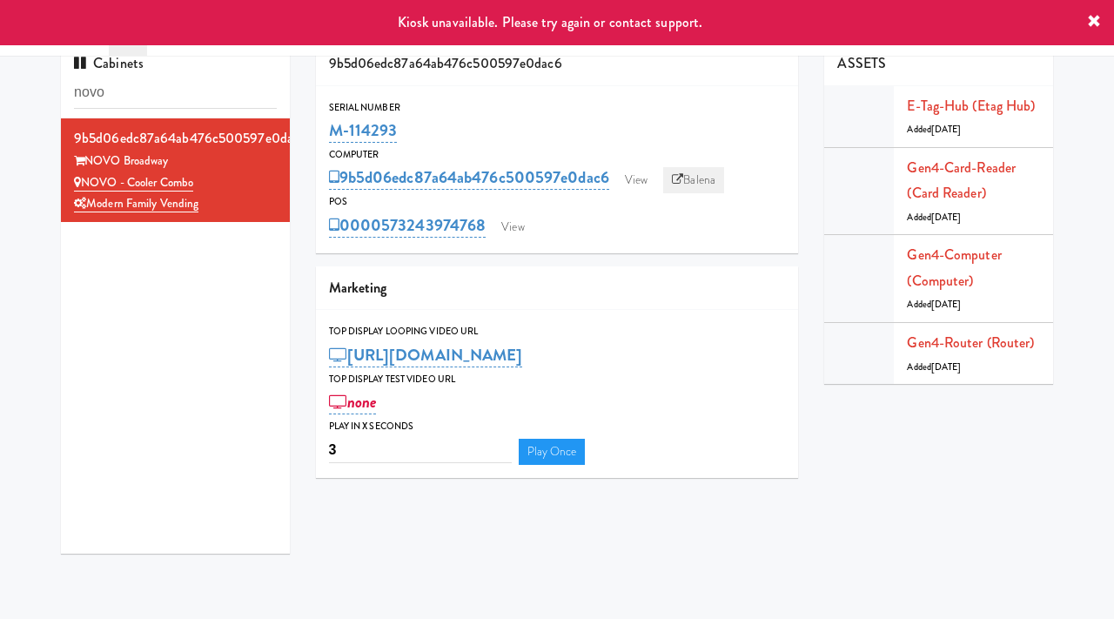
click at [703, 185] on link "Balena" at bounding box center [693, 180] width 61 height 26
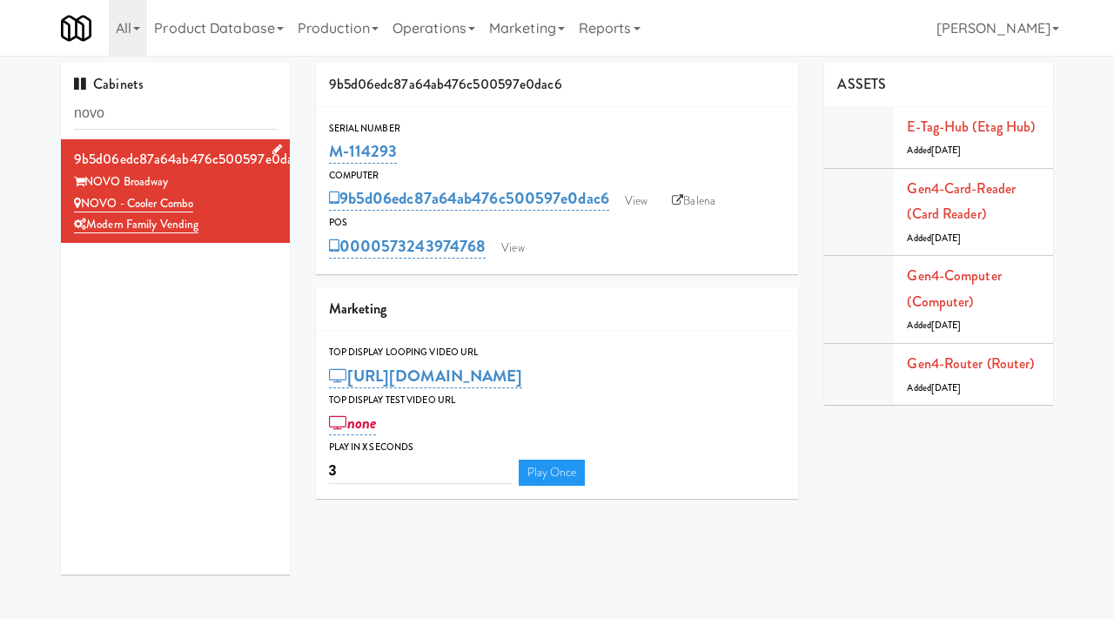
scroll to position [21, 0]
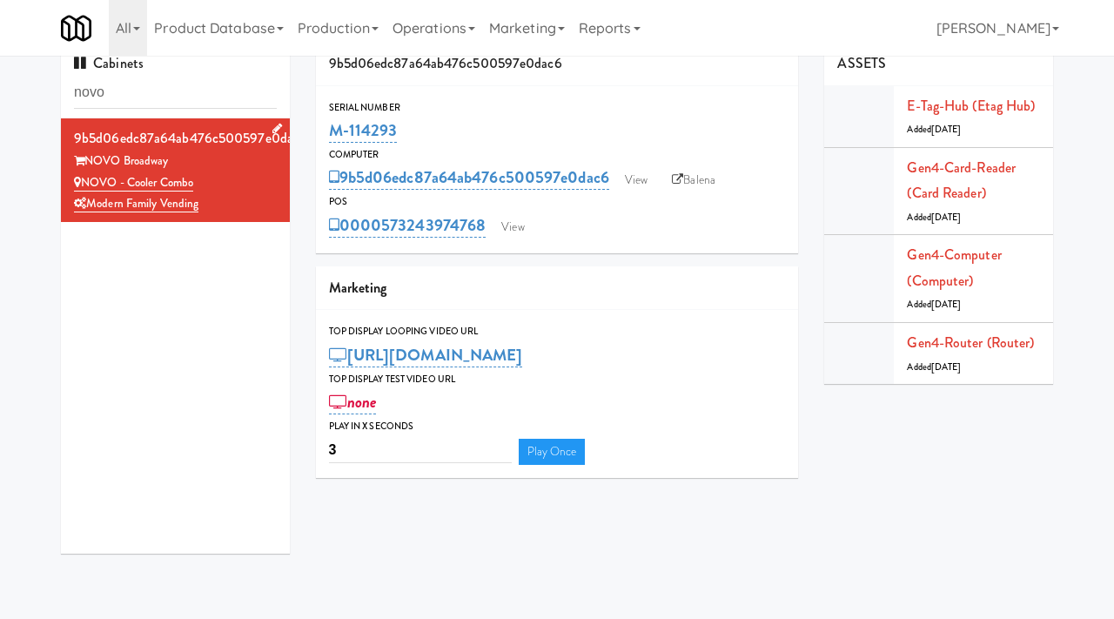
drag, startPoint x: 213, startPoint y: 191, endPoint x: 85, endPoint y: 185, distance: 128.0
click at [85, 185] on div "NOVO - Cooler Combo" at bounding box center [175, 183] width 203 height 22
copy link "NOVO - Cooler Combo"
drag, startPoint x: 133, startPoint y: 92, endPoint x: 59, endPoint y: 99, distance: 74.3
click at [59, 99] on div "Cabinets novo 9b5d06edc87a64ab476c500597e0dac6 NOVO Broadway NOVO - Cooler Comb…" at bounding box center [175, 304] width 255 height 525
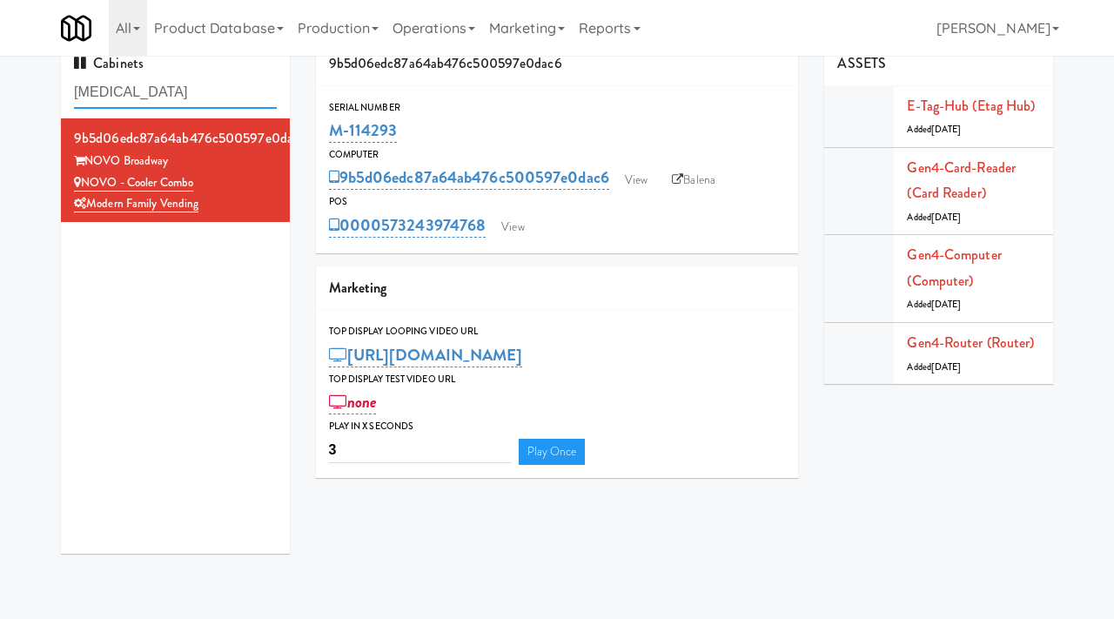
type input "[MEDICAL_DATA]"
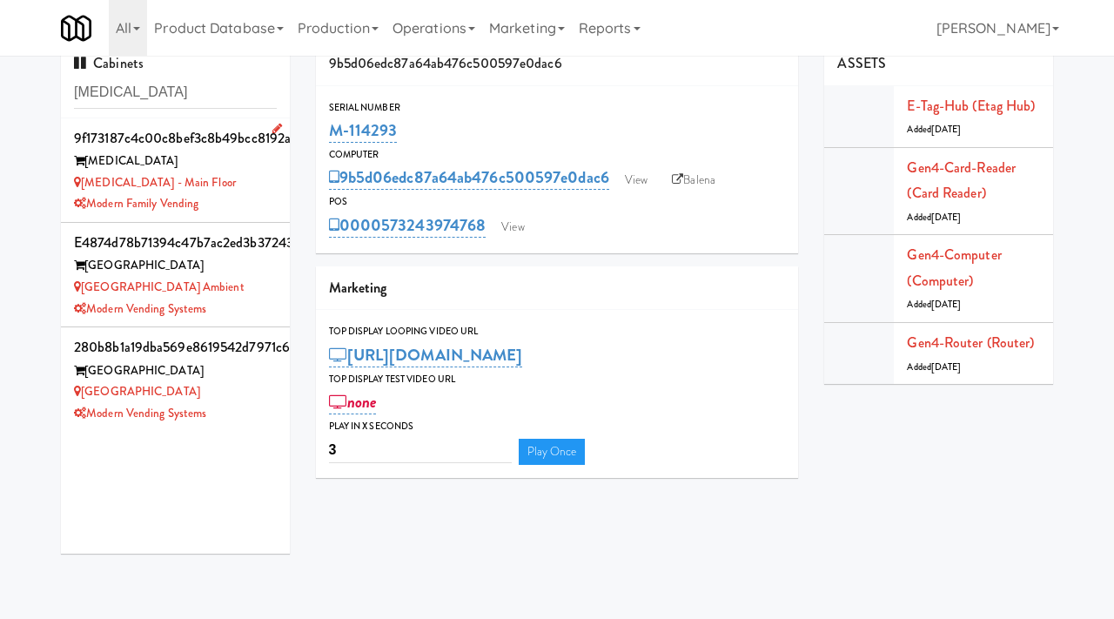
click at [275, 177] on div "[MEDICAL_DATA] - Main Floor" at bounding box center [175, 183] width 203 height 22
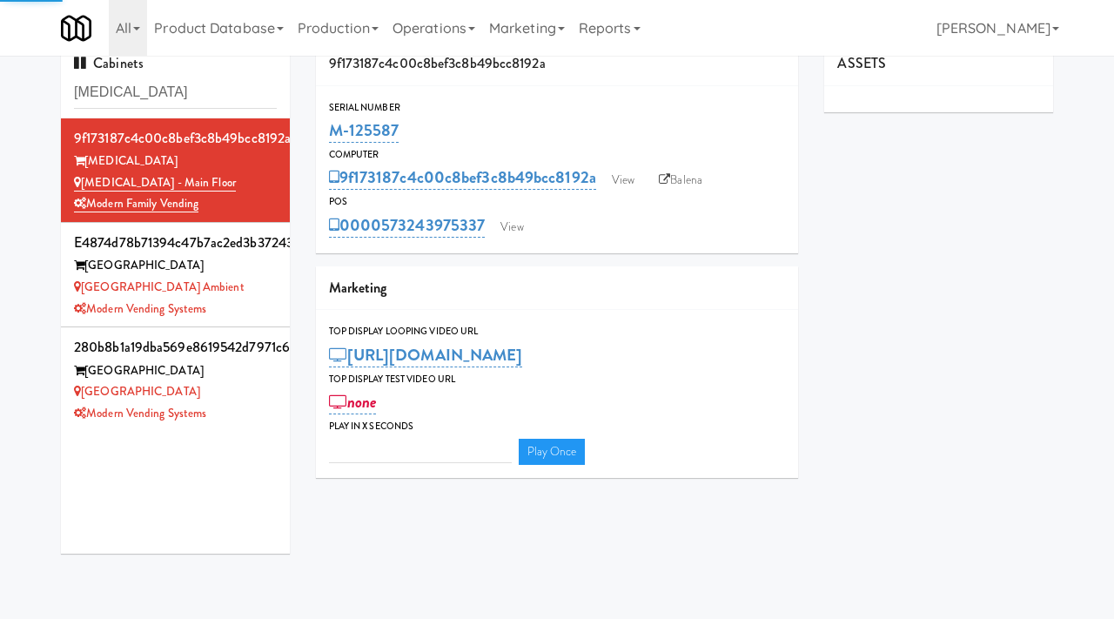
type input "3"
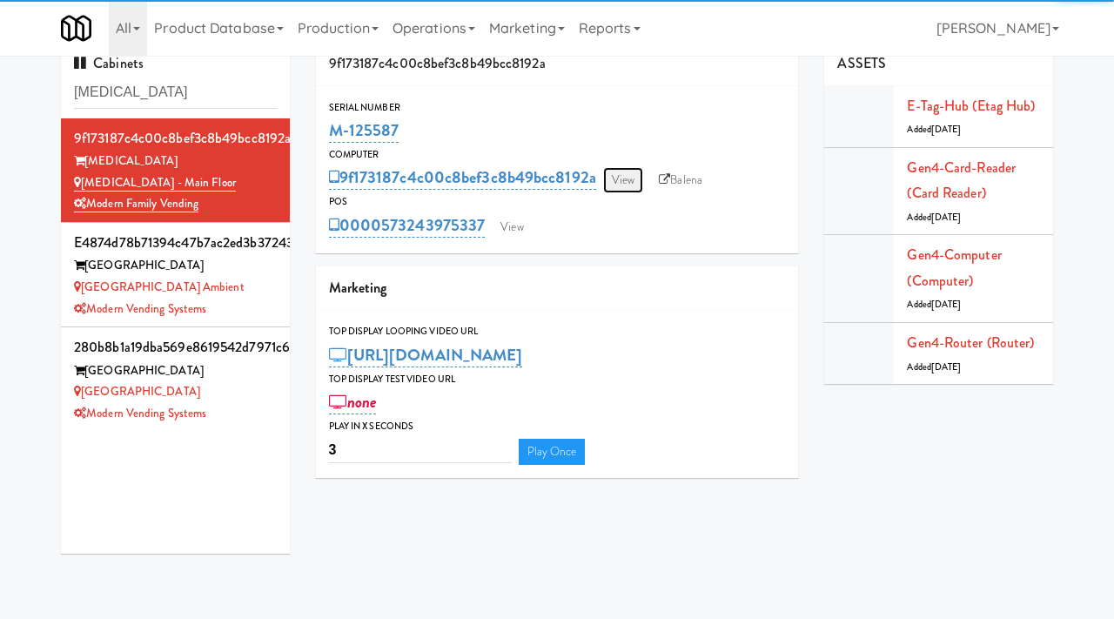
click at [639, 175] on link "View" at bounding box center [623, 180] width 40 height 26
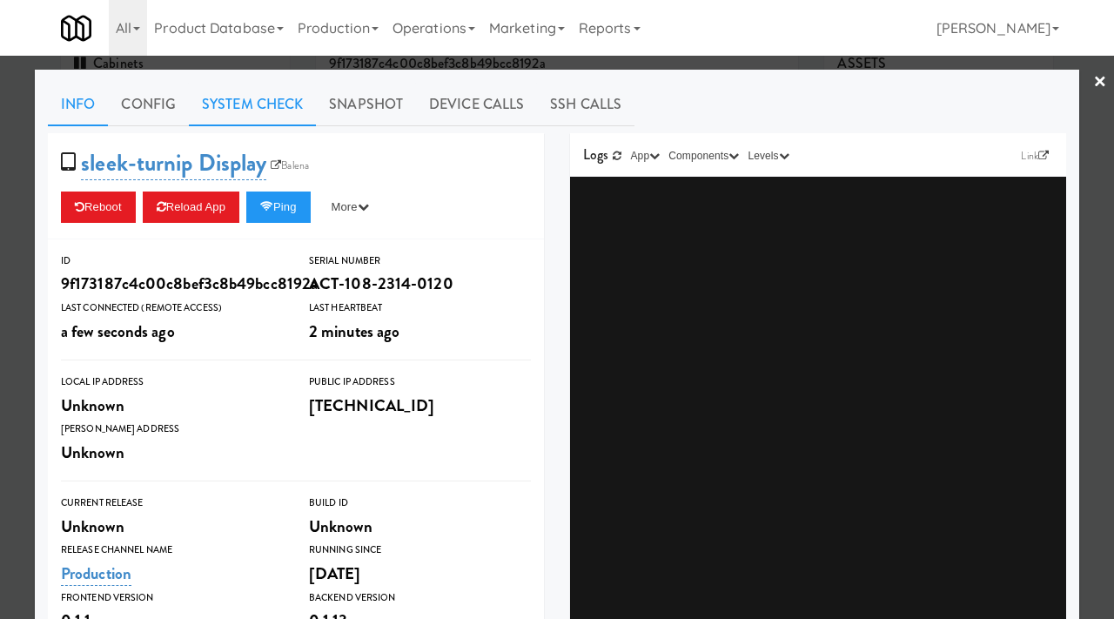
click at [255, 110] on link "System Check" at bounding box center [252, 105] width 127 height 44
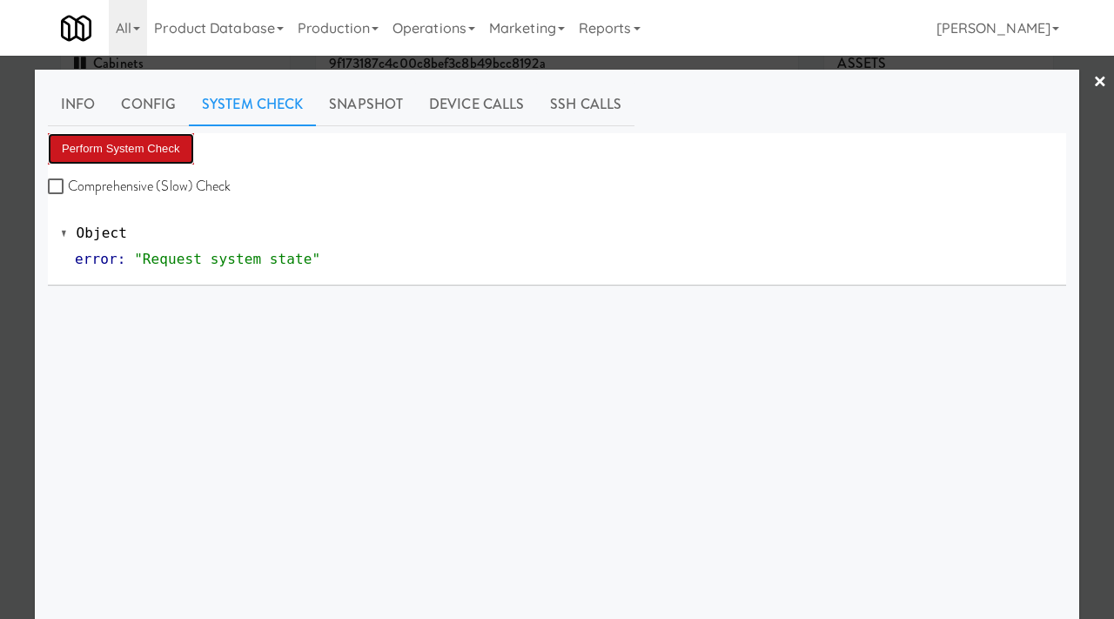
click at [140, 157] on button "Perform System Check" at bounding box center [121, 148] width 146 height 31
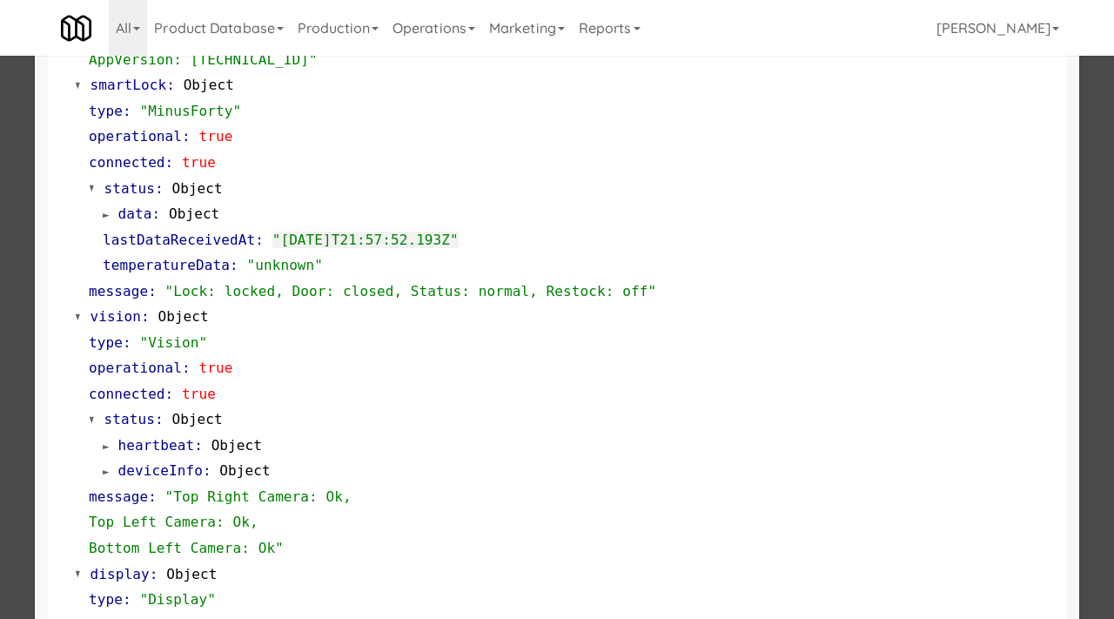
scroll to position [231, 0]
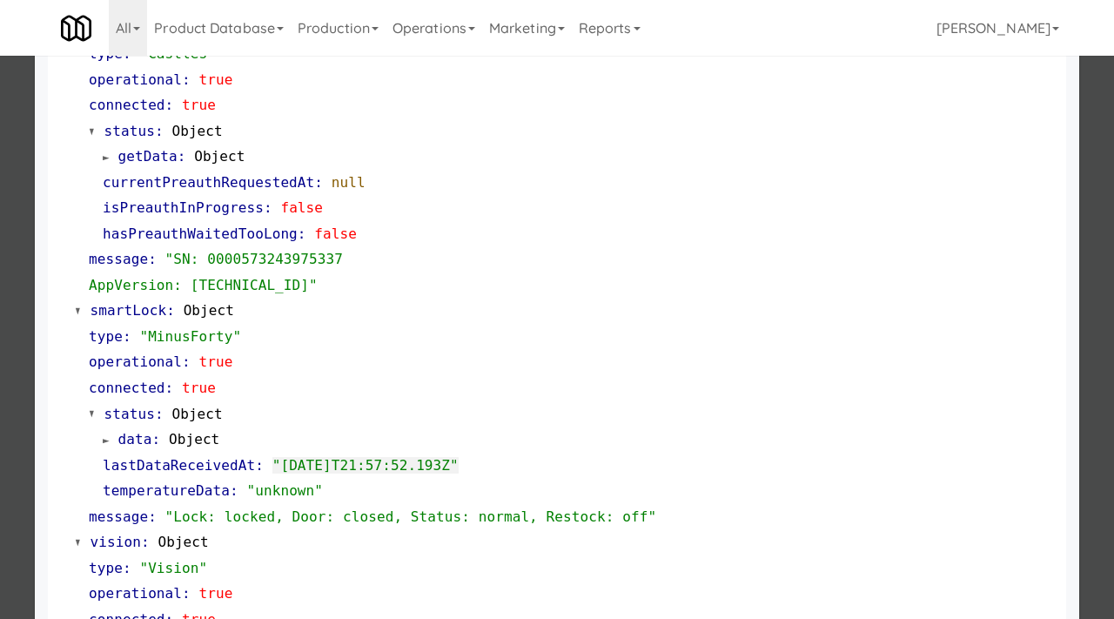
click at [217, 338] on span ""MinusForty"" at bounding box center [190, 336] width 102 height 17
click at [0, 396] on div at bounding box center [557, 309] width 1114 height 619
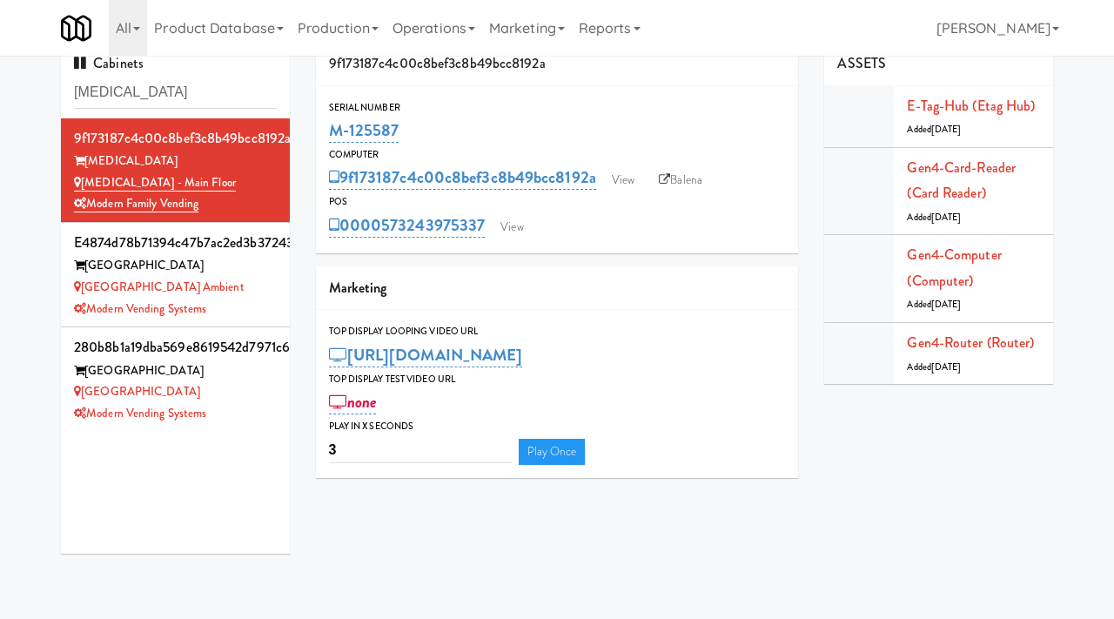
click at [526, 241] on div "Serial Number M-125587 Computer 9f173187c4c00c8bef3c8b49bcc8192a View Balena PO…" at bounding box center [557, 169] width 483 height 167
click at [514, 224] on link "View" at bounding box center [512, 227] width 40 height 26
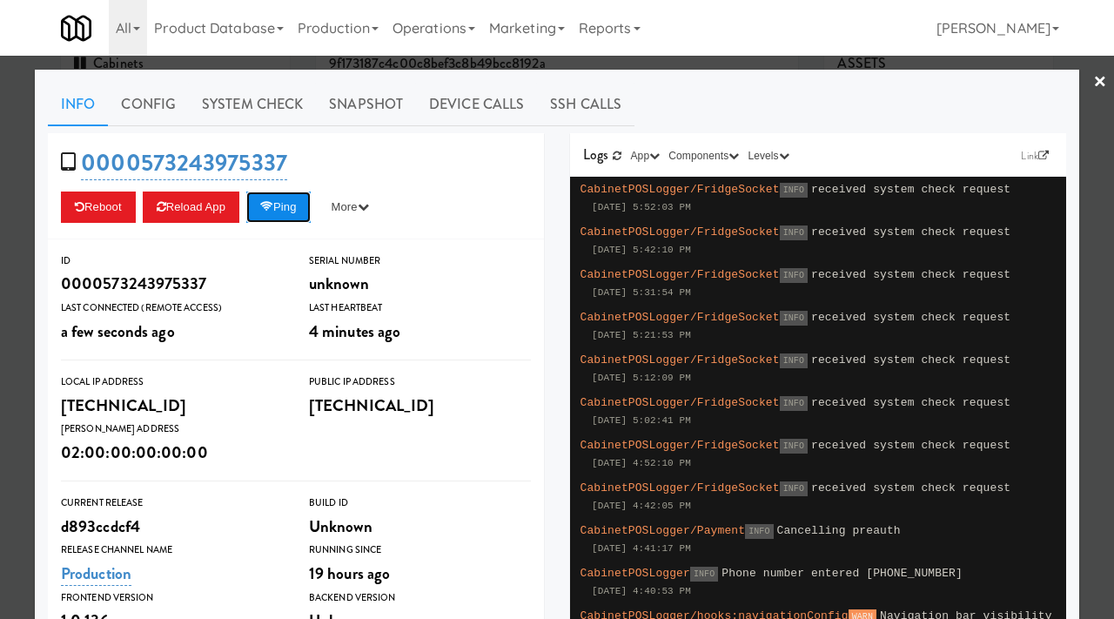
click at [272, 208] on icon at bounding box center [266, 206] width 13 height 11
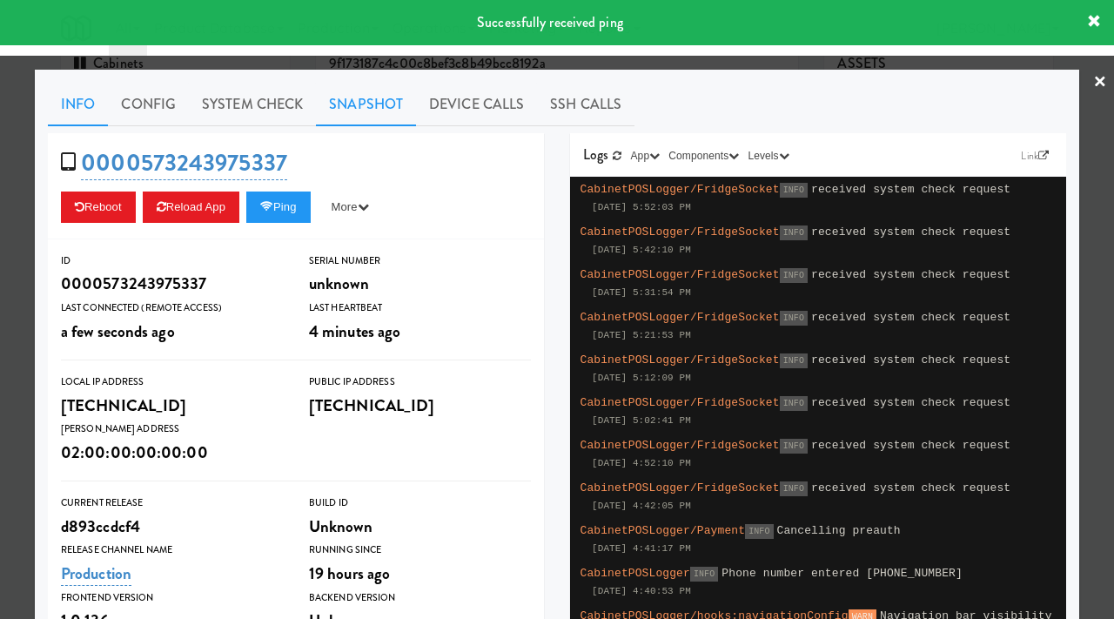
click at [381, 105] on link "Snapshot" at bounding box center [366, 105] width 100 height 44
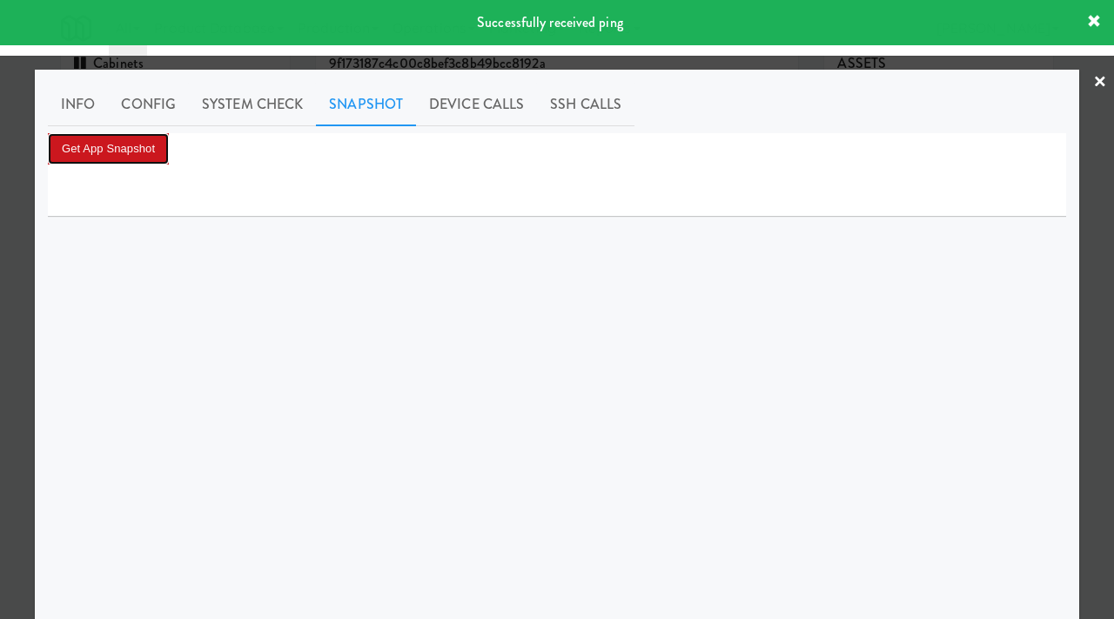
click at [122, 153] on button "Get App Snapshot" at bounding box center [108, 148] width 121 height 31
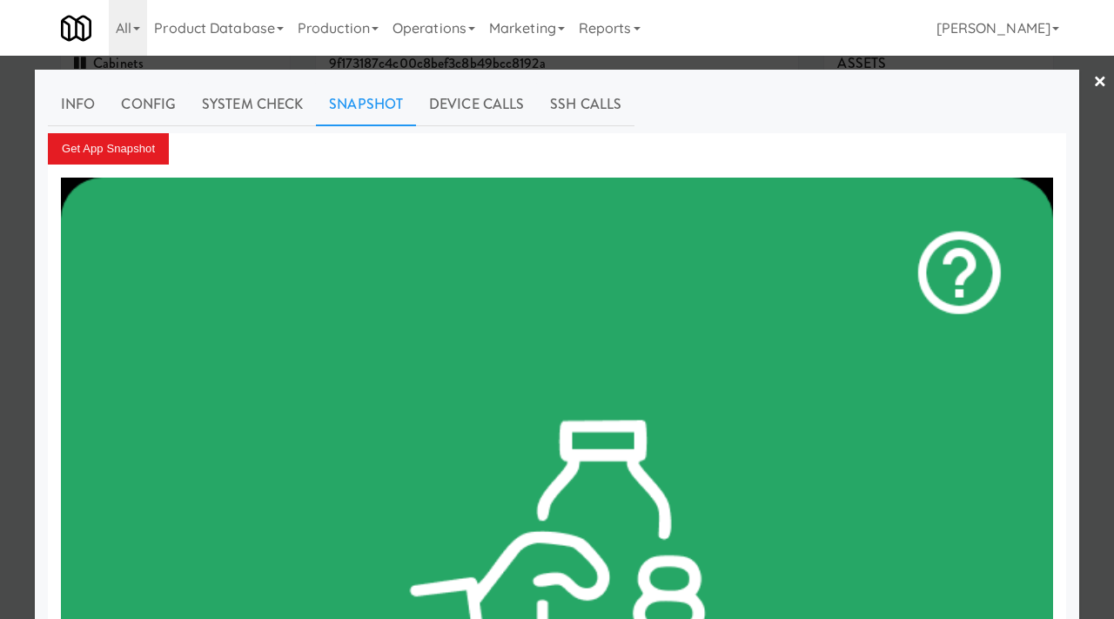
click at [0, 297] on div at bounding box center [557, 309] width 1114 height 619
